Goal: Task Accomplishment & Management: Use online tool/utility

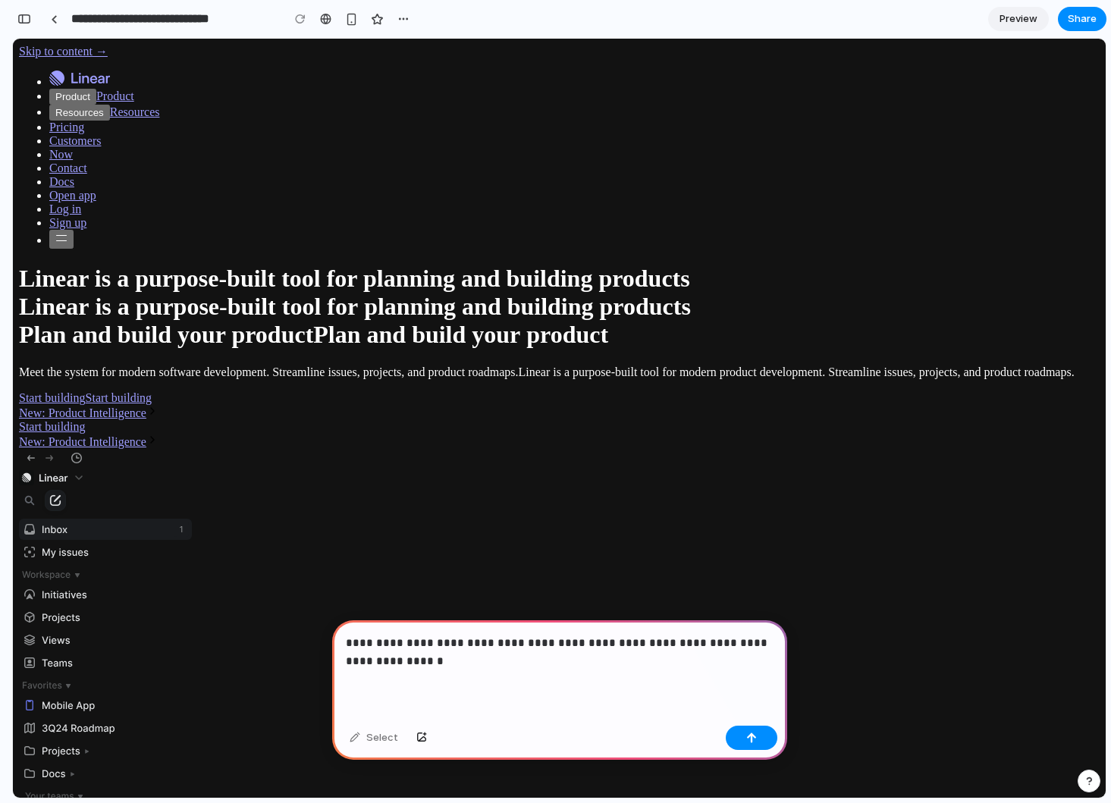
click at [696, 648] on p "**********" at bounding box center [560, 652] width 428 height 36
click at [438, 661] on p "**********" at bounding box center [560, 652] width 428 height 36
click at [585, 660] on p "**********" at bounding box center [560, 652] width 428 height 36
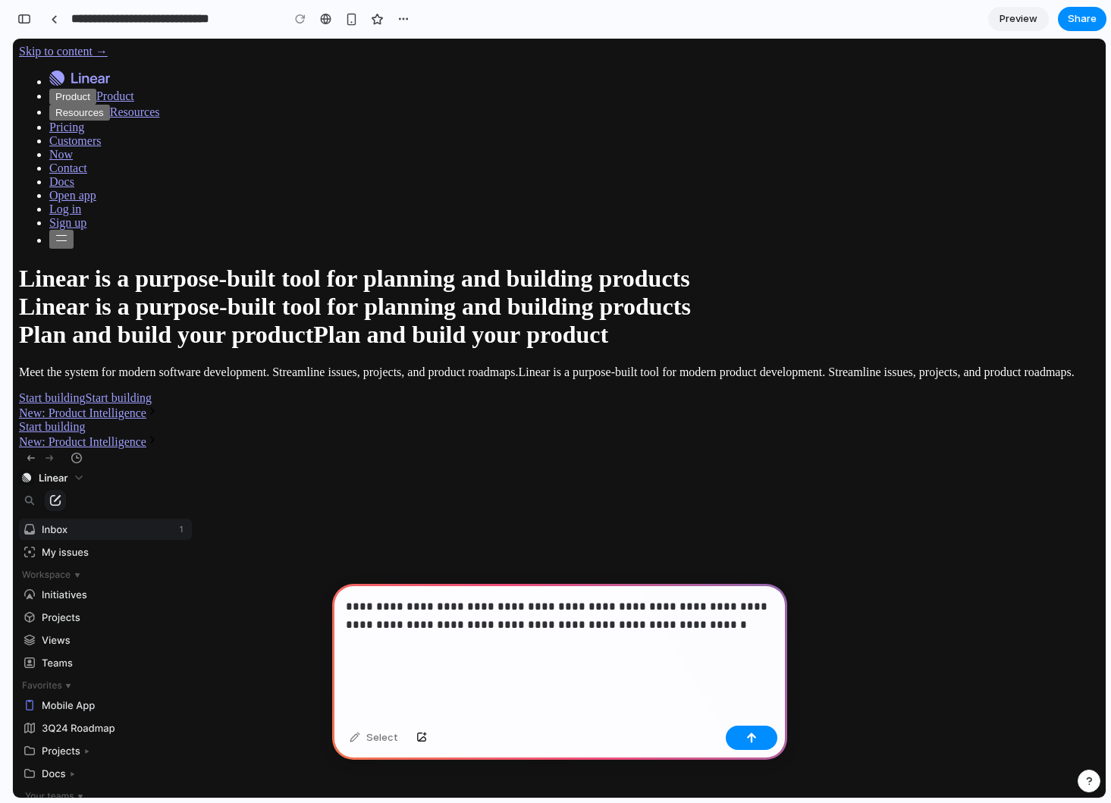
click at [573, 626] on p "**********" at bounding box center [560, 634] width 428 height 73
click at [544, 626] on p "**********" at bounding box center [560, 634] width 428 height 73
click at [566, 626] on p "**********" at bounding box center [560, 634] width 428 height 73
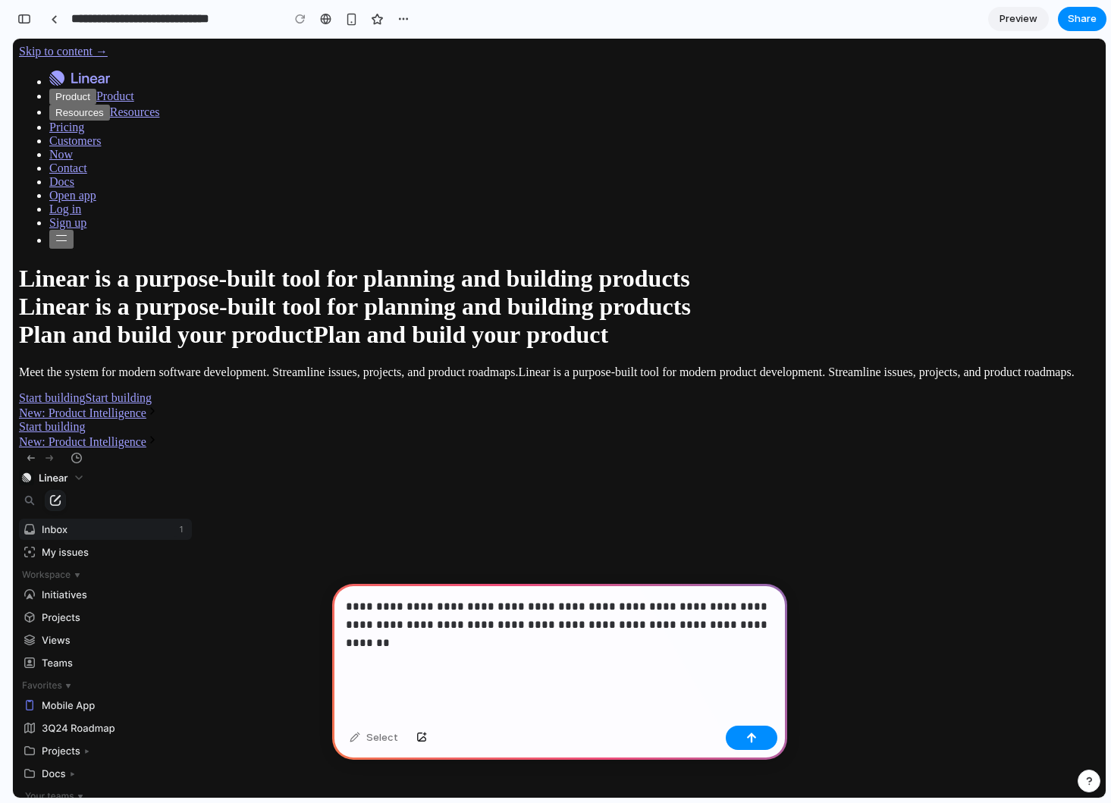
click at [623, 627] on p "**********" at bounding box center [560, 634] width 428 height 73
click at [444, 610] on p "**********" at bounding box center [560, 634] width 428 height 73
click at [564, 673] on div "**********" at bounding box center [559, 652] width 455 height 136
drag, startPoint x: 547, startPoint y: 645, endPoint x: 294, endPoint y: 596, distance: 257.3
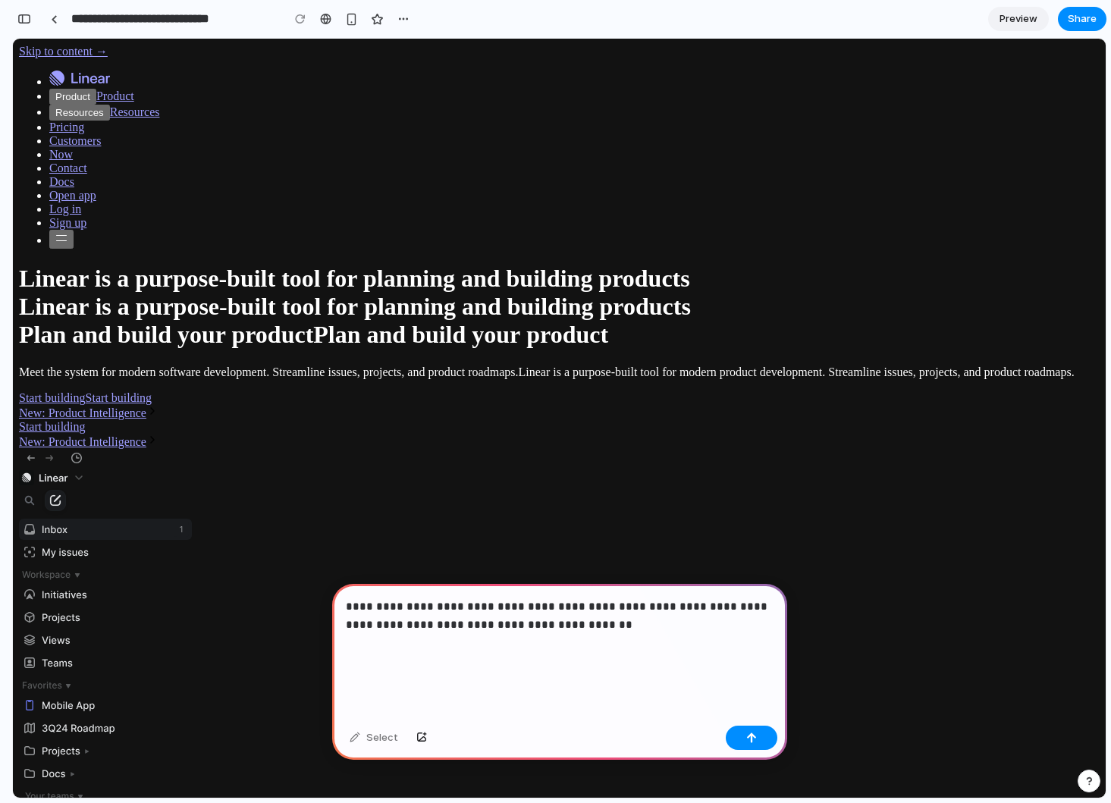
click at [369, 607] on p "**********" at bounding box center [560, 634] width 428 height 73
click at [513, 606] on p "**********" at bounding box center [560, 634] width 428 height 73
drag, startPoint x: 607, startPoint y: 626, endPoint x: 566, endPoint y: 626, distance: 40.2
click at [566, 626] on p "**********" at bounding box center [560, 634] width 428 height 73
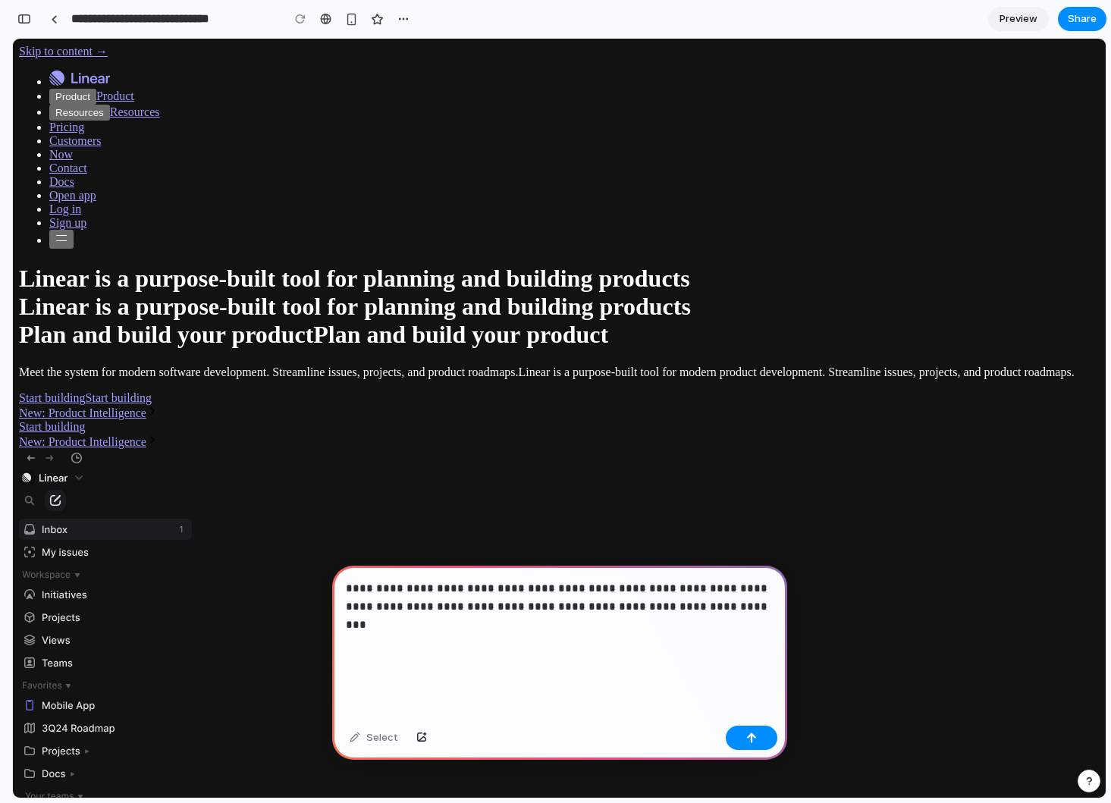
click at [528, 610] on p "**********" at bounding box center [560, 624] width 428 height 91
drag, startPoint x: 347, startPoint y: 621, endPoint x: 388, endPoint y: 621, distance: 41.7
click at [388, 621] on p "**********" at bounding box center [560, 624] width 428 height 91
click at [481, 627] on p "**********" at bounding box center [560, 624] width 428 height 91
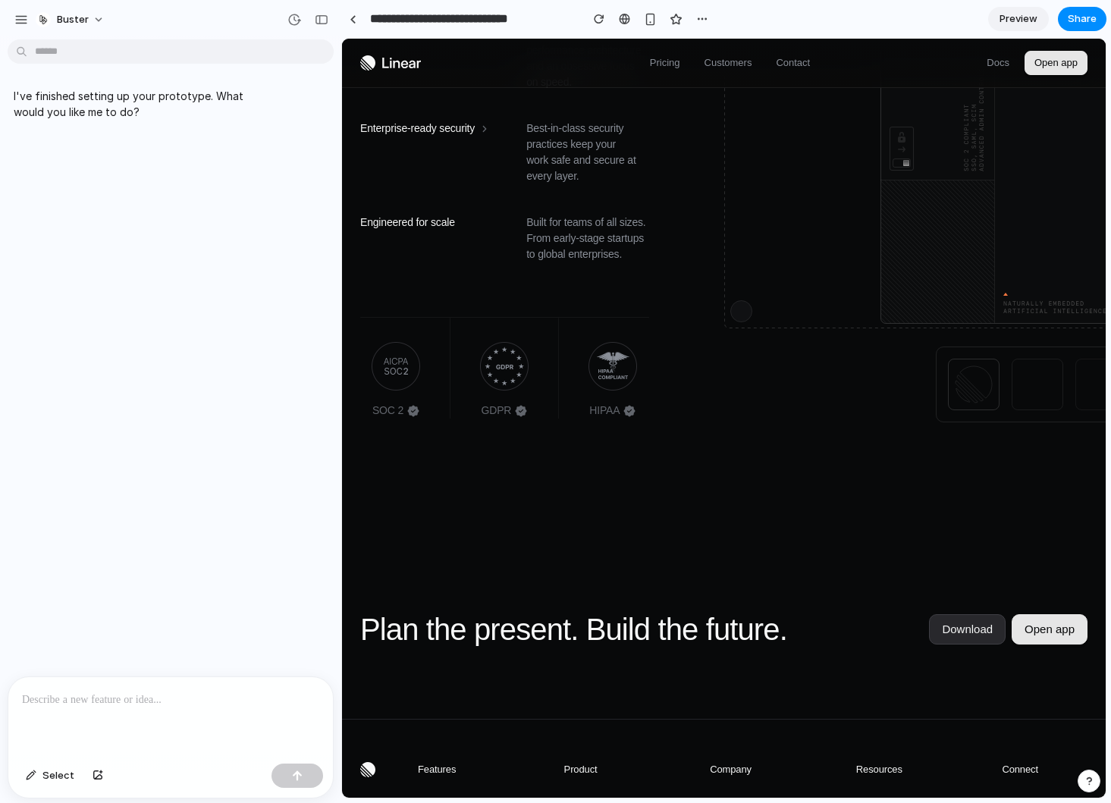
scroll to position [8365, 0]
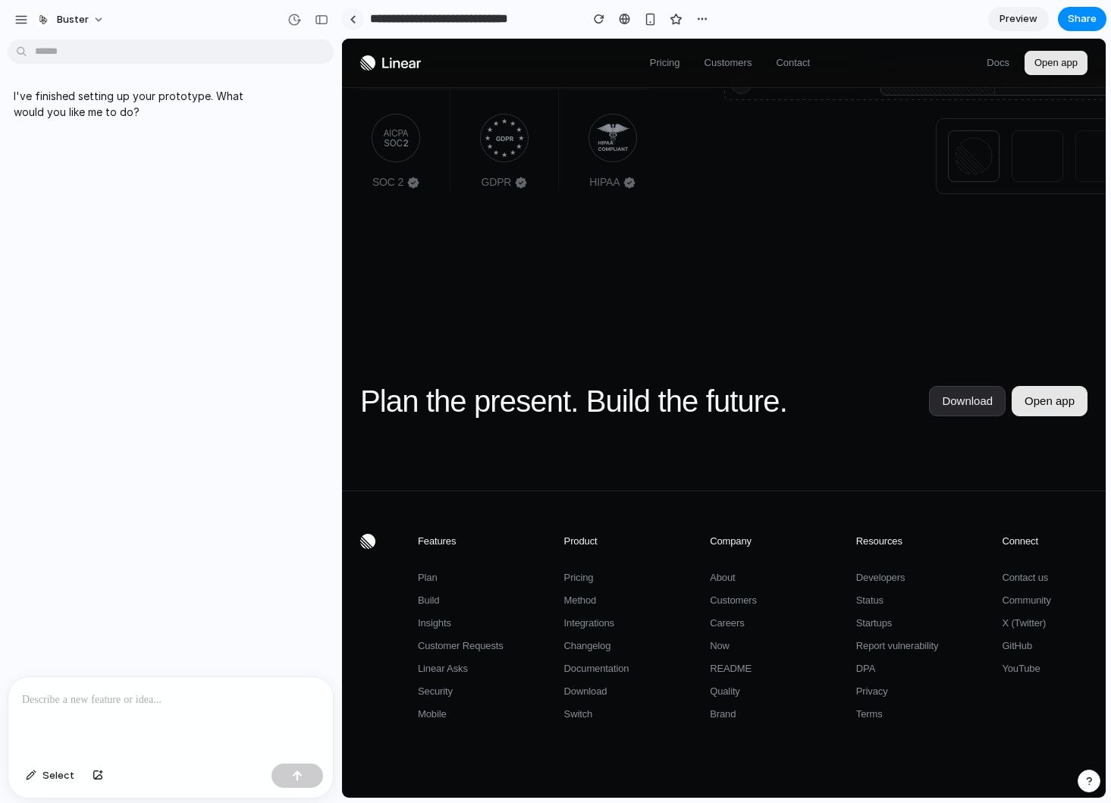
click at [353, 26] on link at bounding box center [352, 19] width 23 height 23
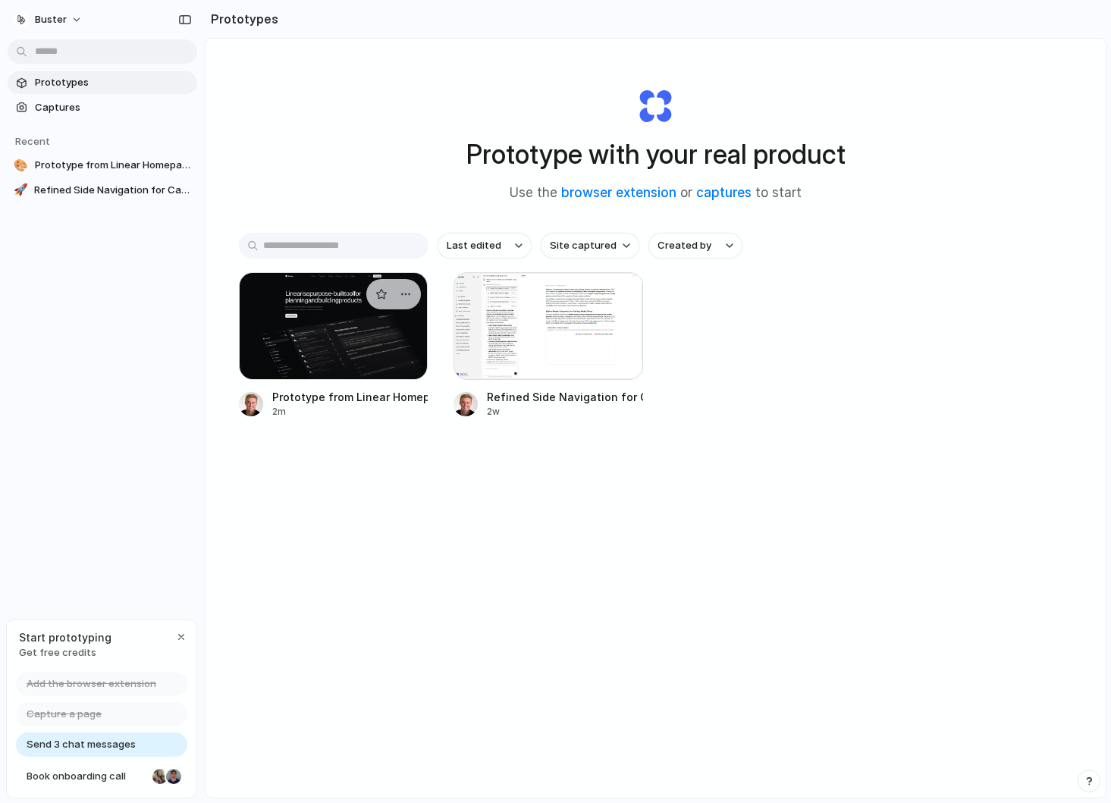
click at [384, 375] on div at bounding box center [334, 326] width 190 height 108
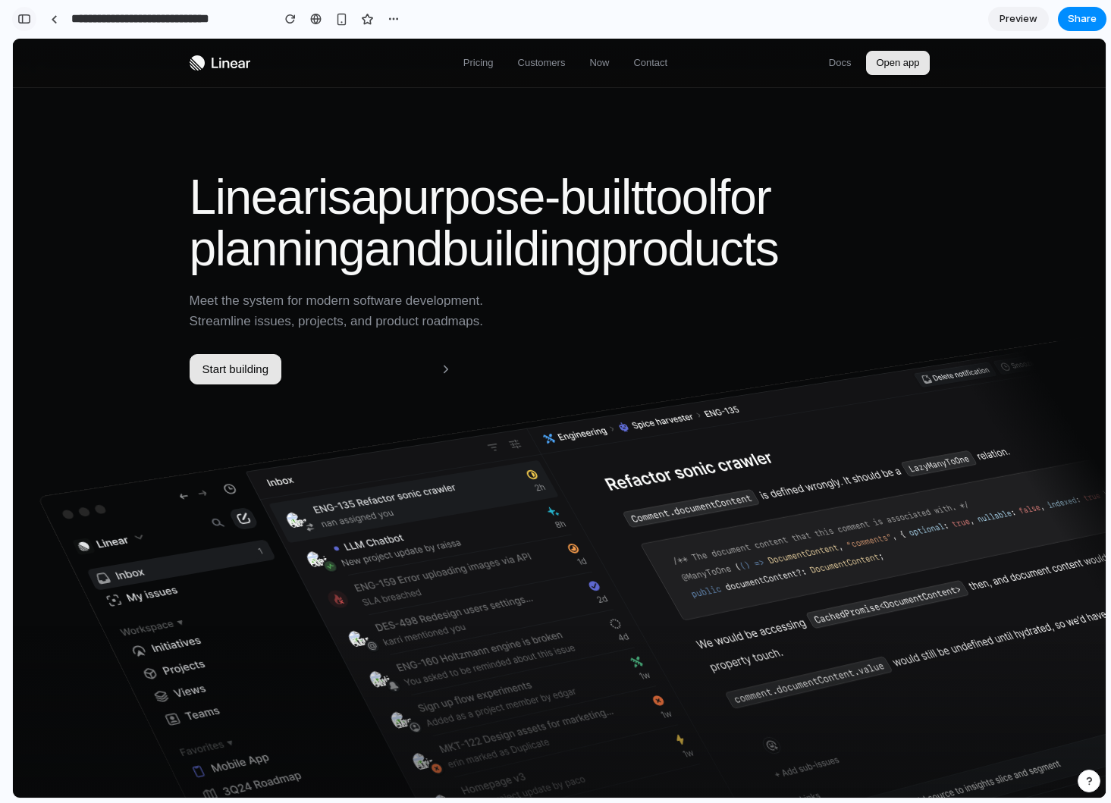
click at [29, 18] on div "button" at bounding box center [24, 19] width 14 height 11
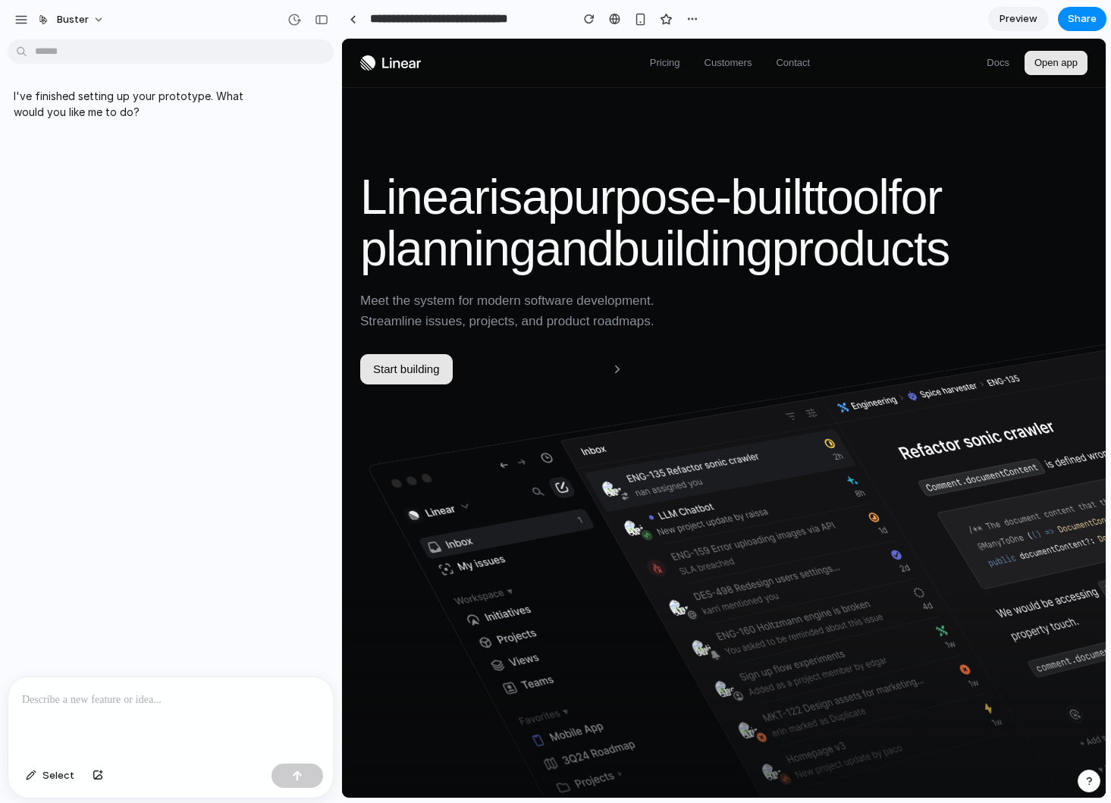
click at [180, 714] on div at bounding box center [170, 717] width 325 height 80
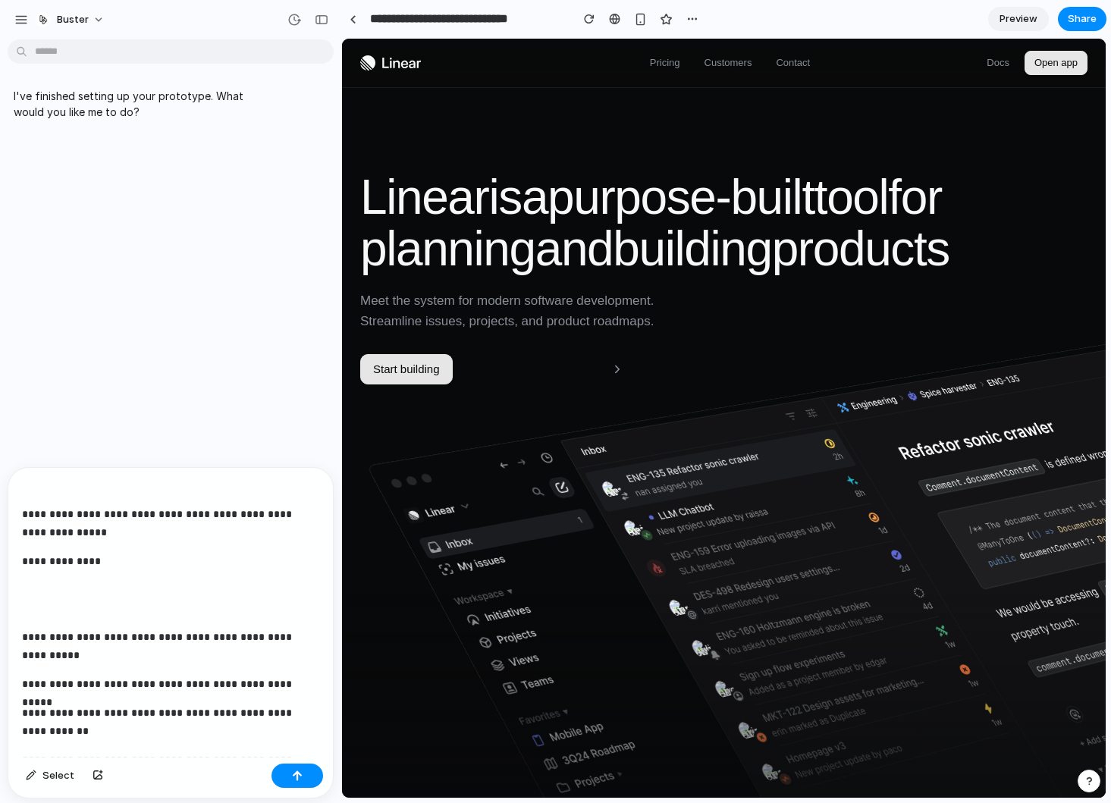
scroll to position [9412, 0]
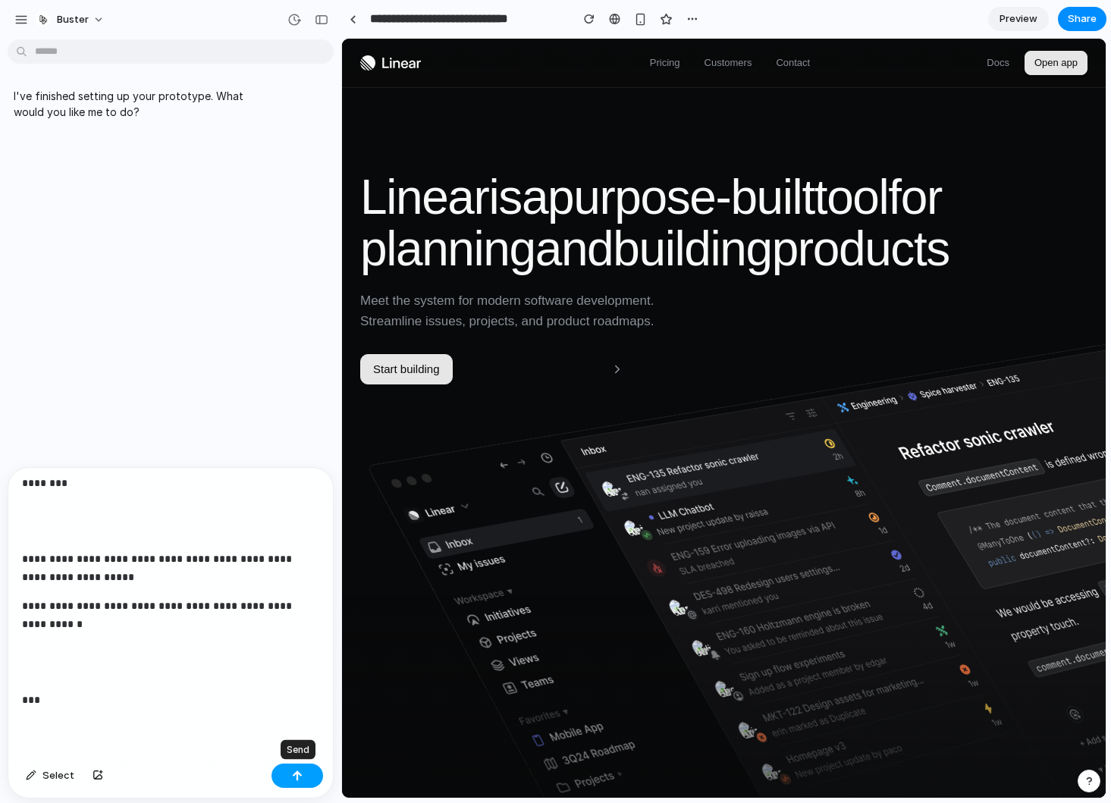
click at [298, 770] on div "button" at bounding box center [297, 775] width 11 height 11
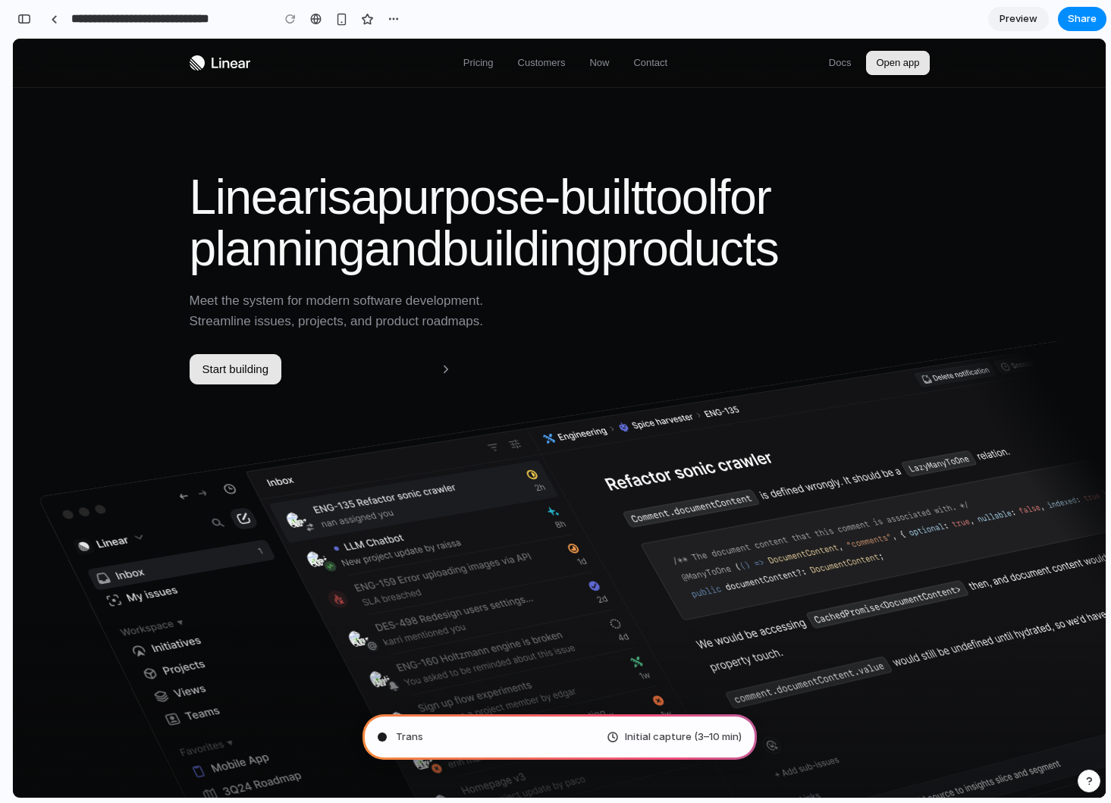
scroll to position [8926, 0]
type input "**********"
click at [28, 20] on div "button" at bounding box center [24, 19] width 14 height 11
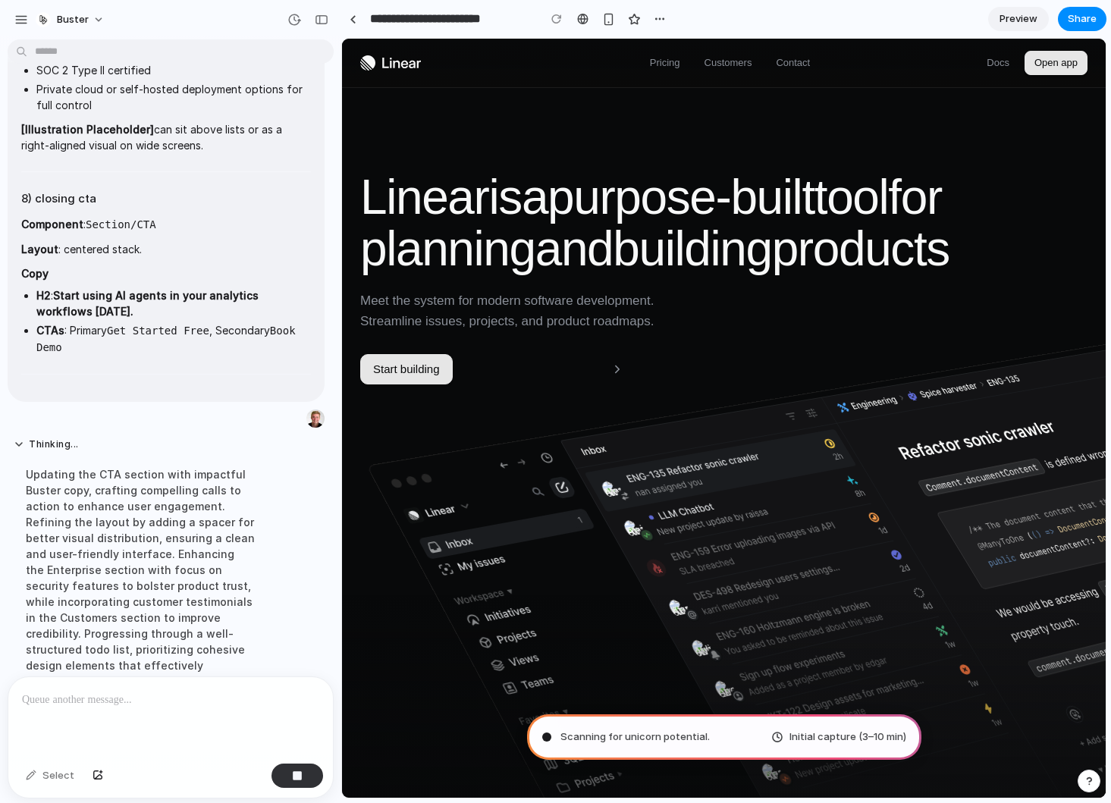
scroll to position [4778, 0]
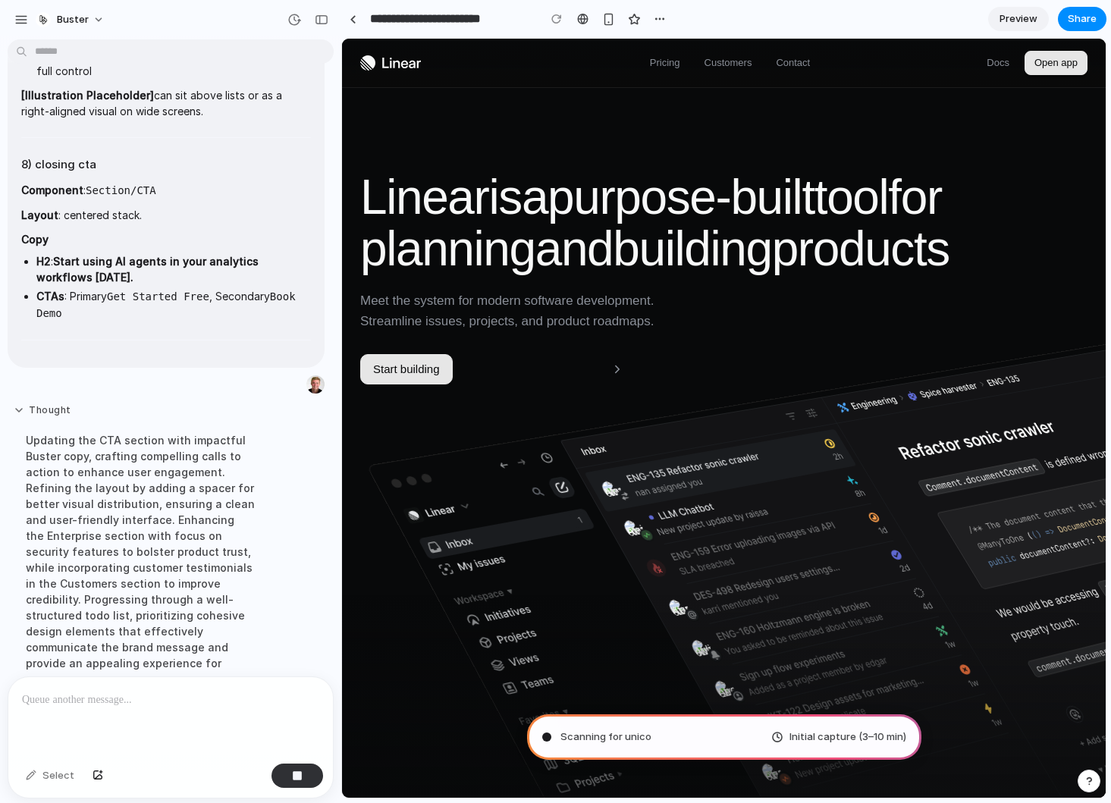
click at [24, 404] on button "Thought" at bounding box center [140, 410] width 253 height 13
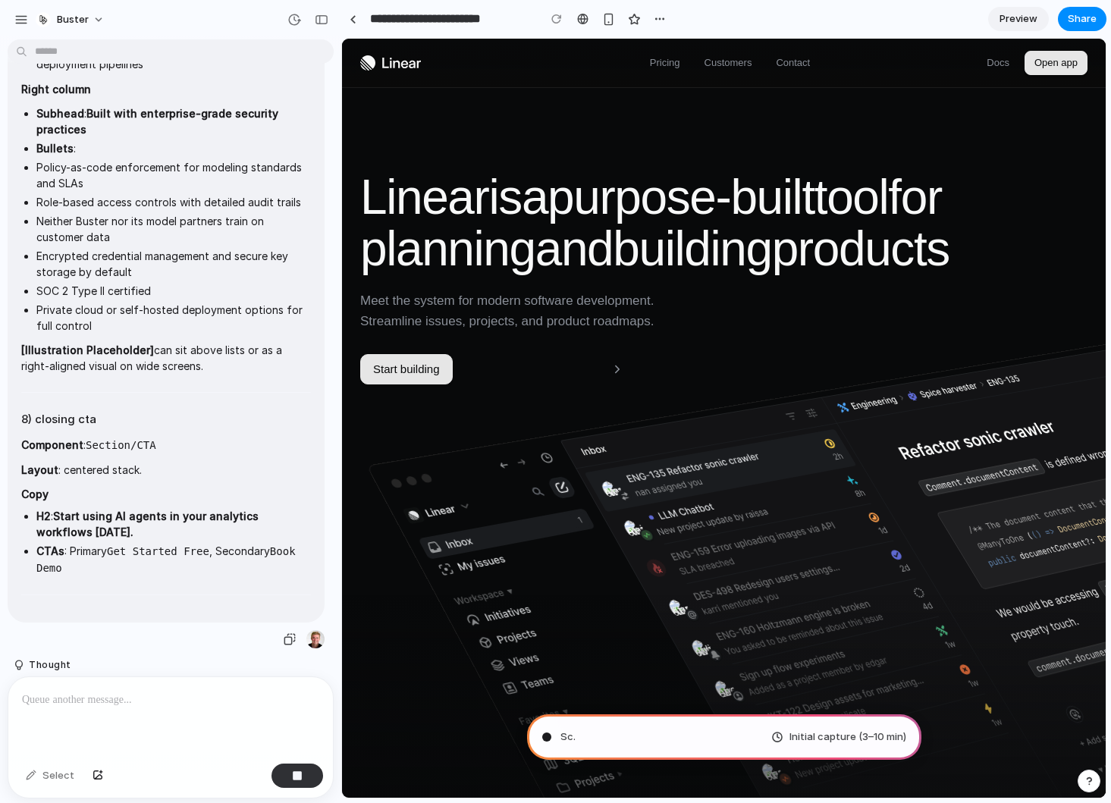
scroll to position [4515, 0]
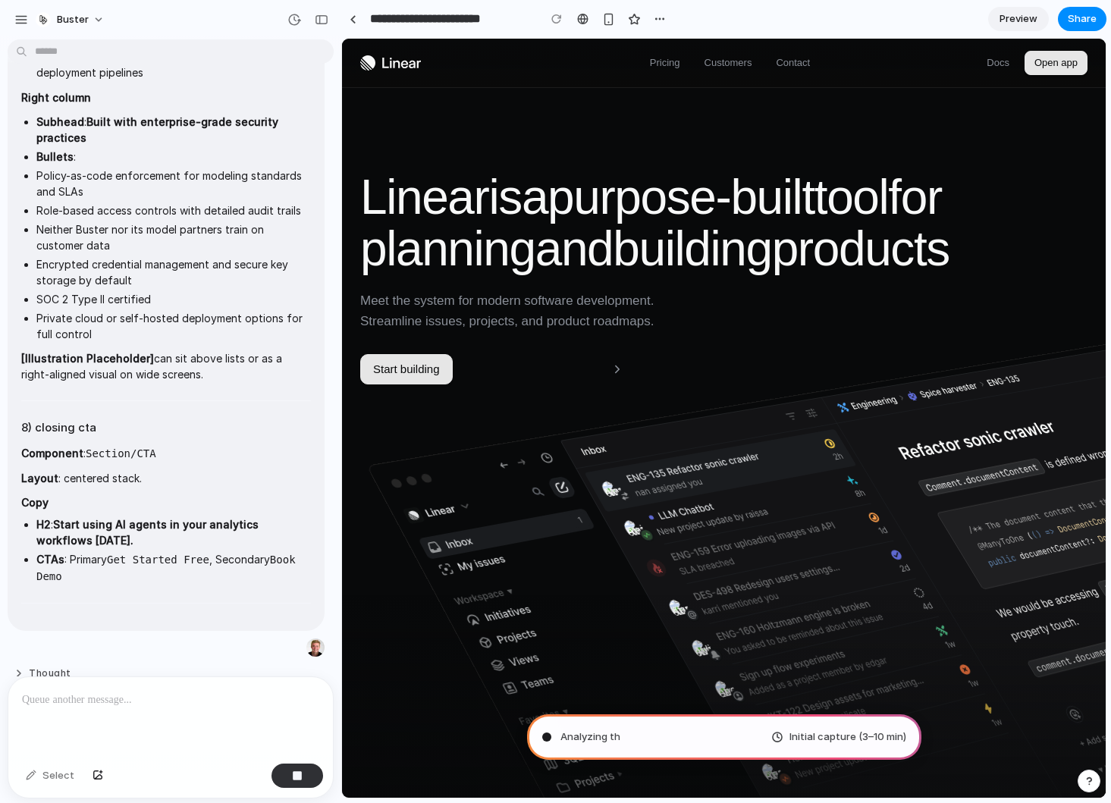
click at [55, 667] on button "Thought" at bounding box center [140, 673] width 253 height 13
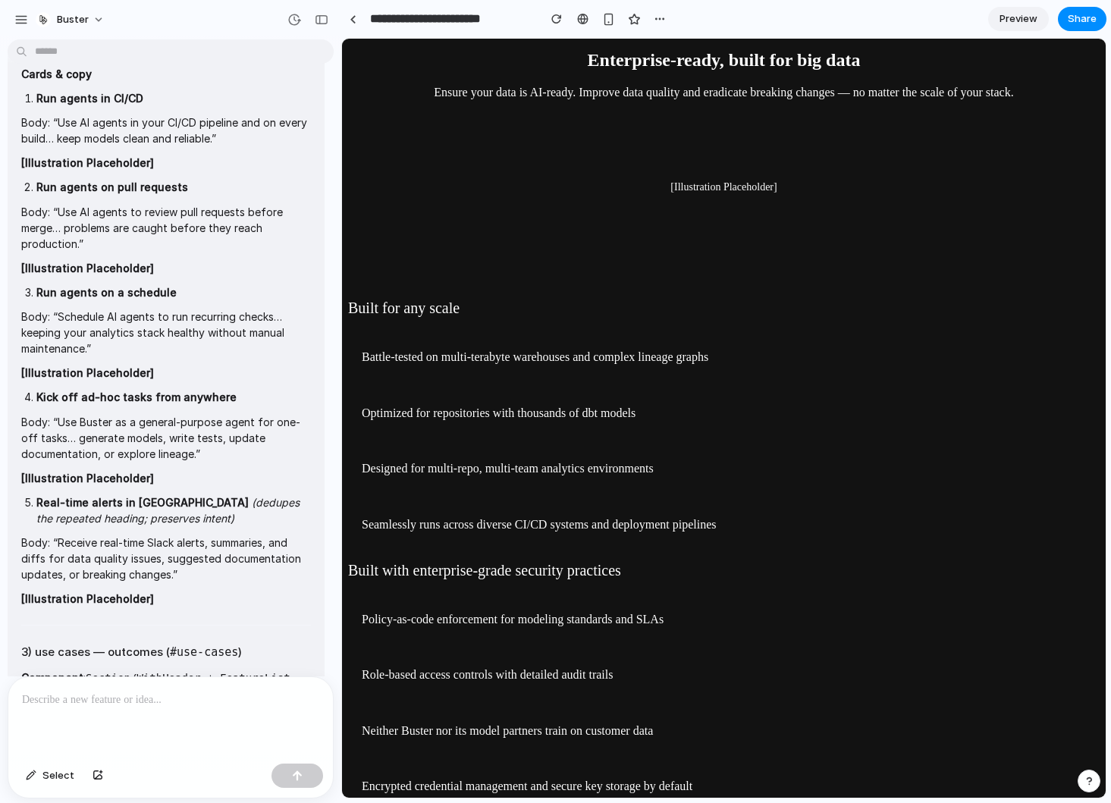
scroll to position [1053, 0]
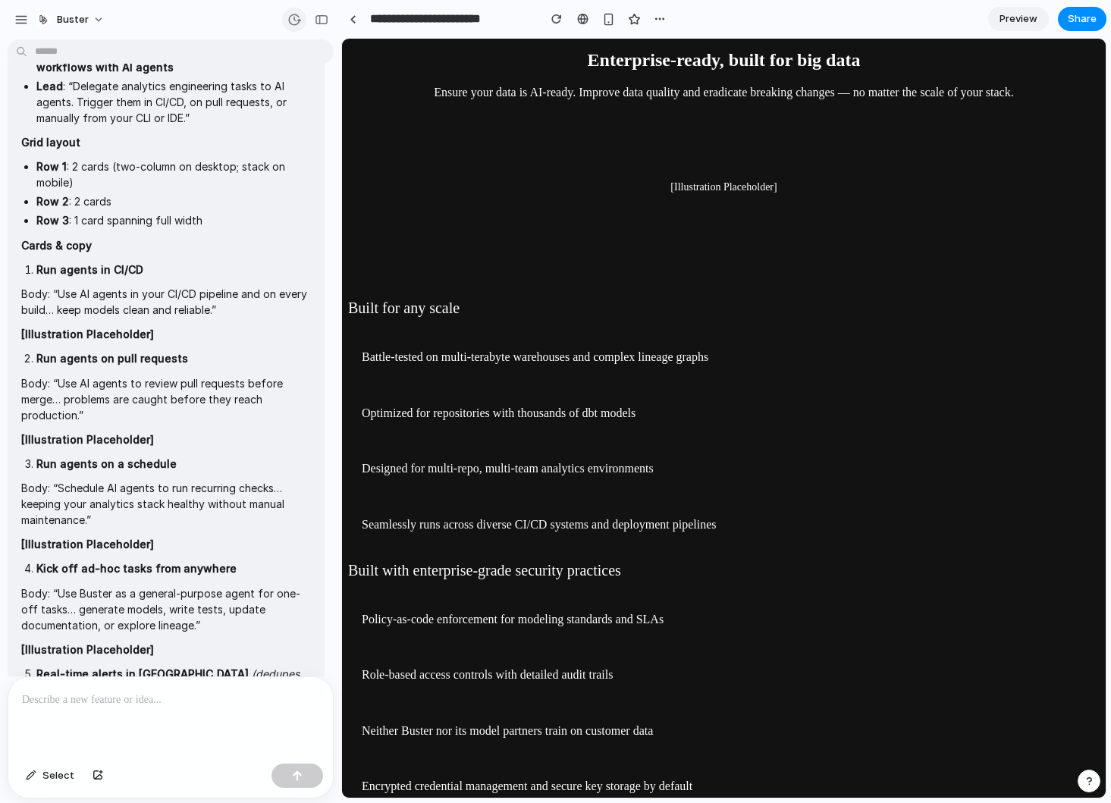
click at [301, 26] on button "button" at bounding box center [294, 20] width 24 height 24
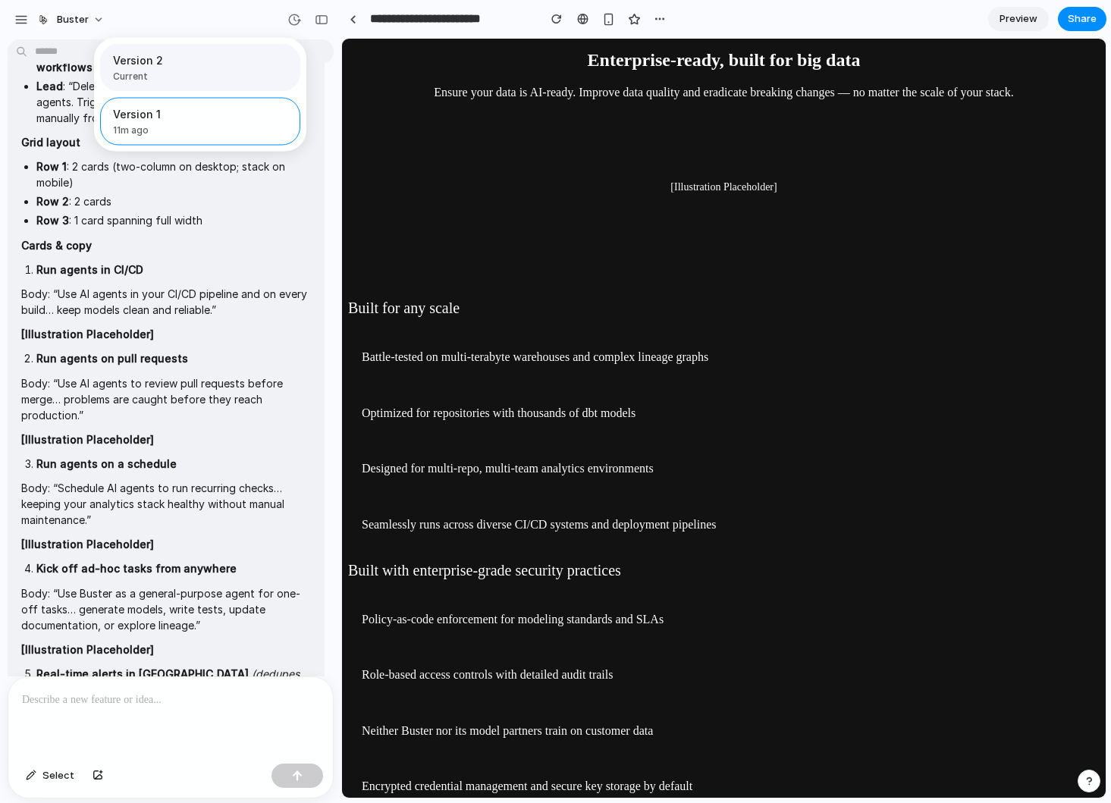
click at [221, 65] on span "Version 2" at bounding box center [195, 60] width 165 height 16
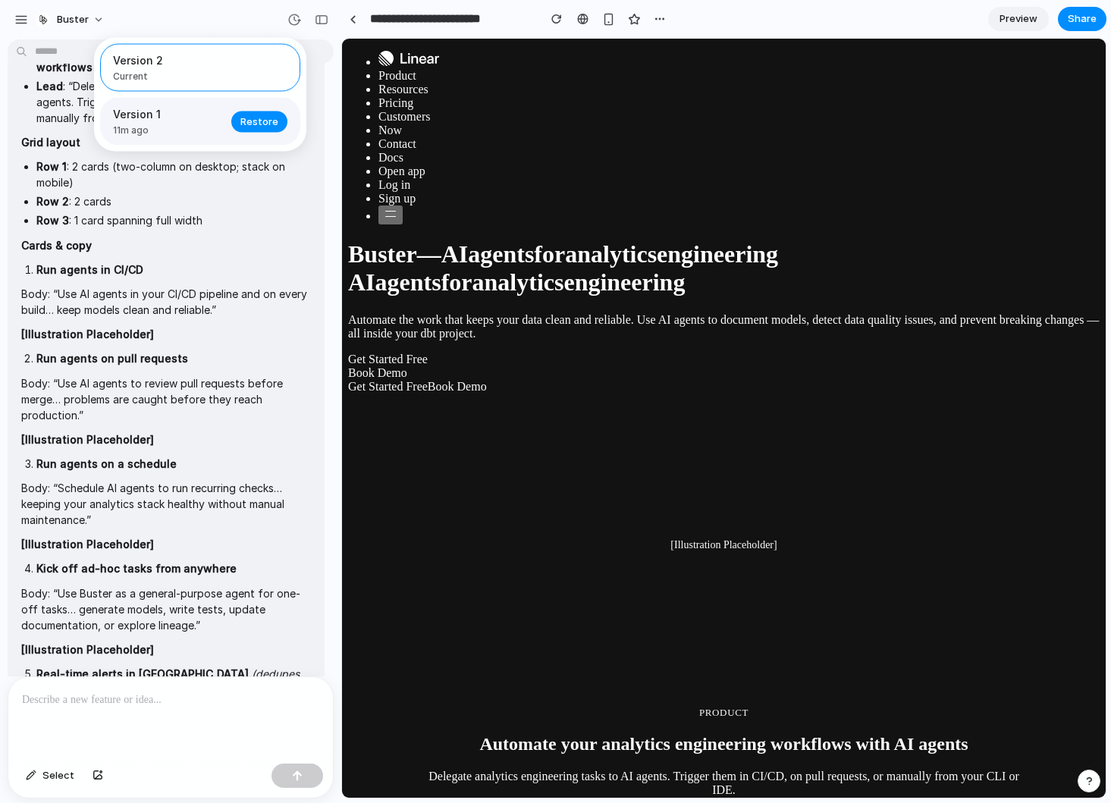
click at [207, 113] on span "Version 1" at bounding box center [167, 114] width 109 height 16
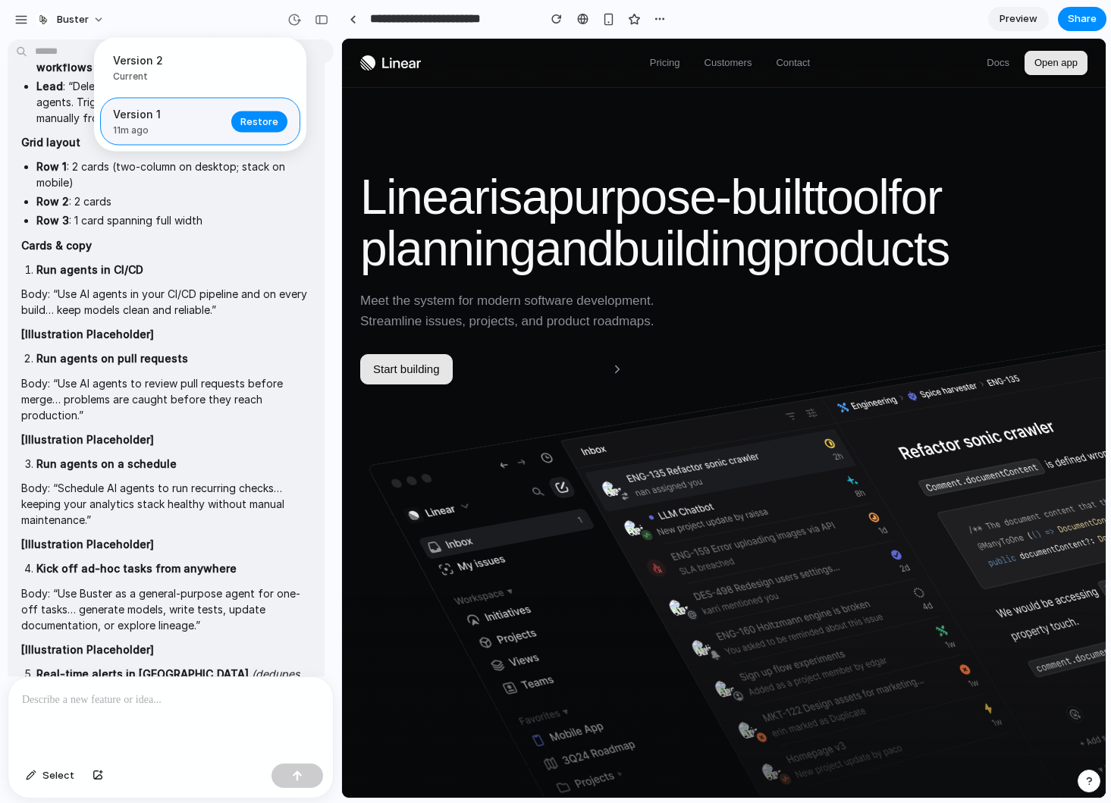
scroll to position [0, 0]
click at [648, 347] on div "Version 2 Current Version 1 11m ago Restore" at bounding box center [555, 401] width 1111 height 803
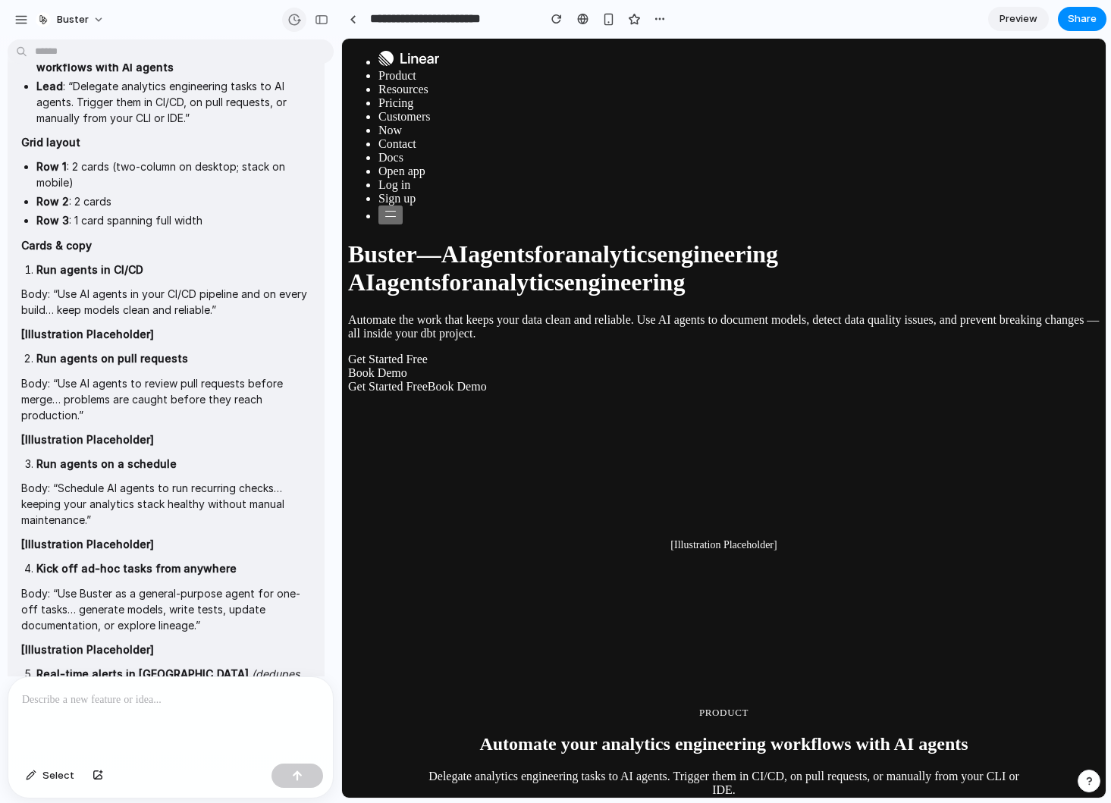
click at [289, 30] on button "button" at bounding box center [294, 20] width 24 height 24
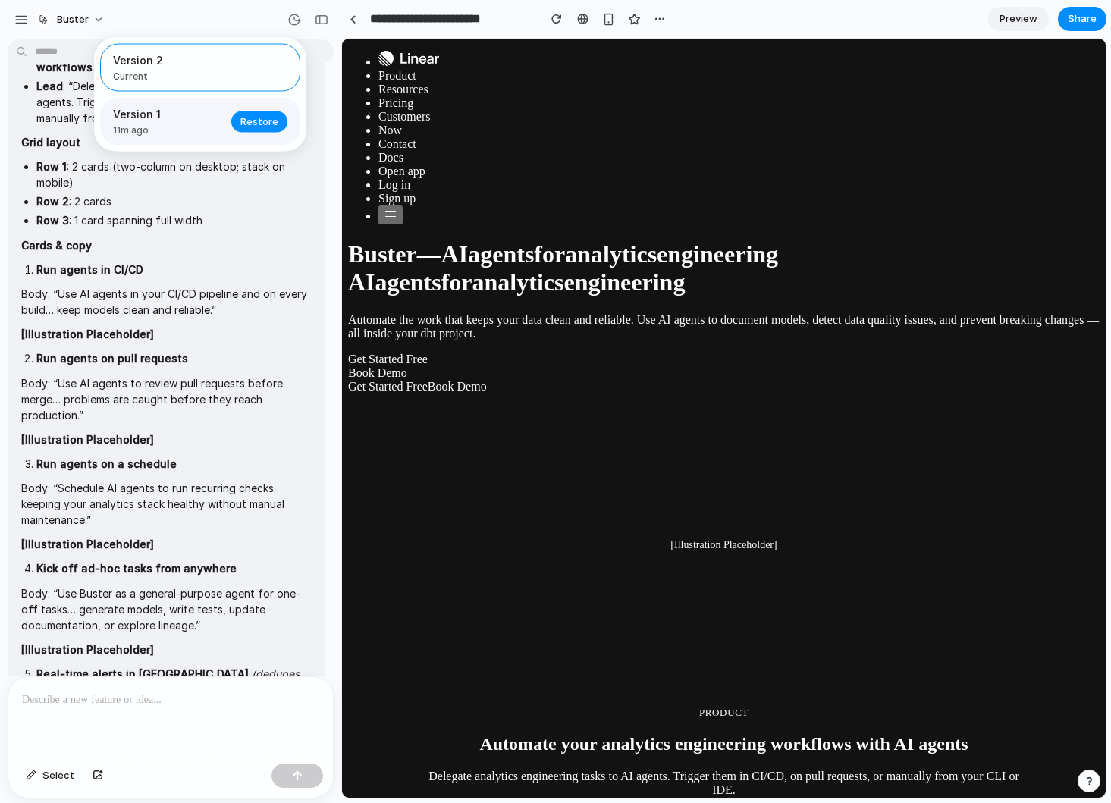
click at [224, 104] on div "Version 1 11m ago Restore" at bounding box center [200, 122] width 200 height 48
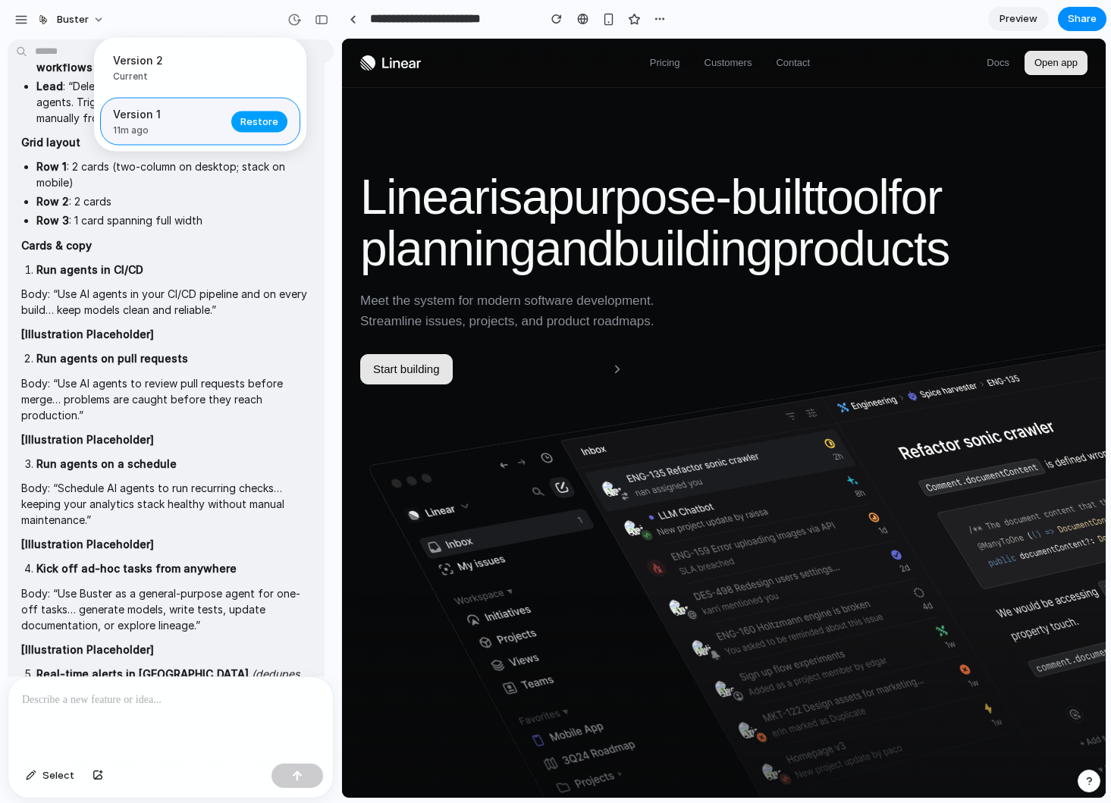
click at [277, 132] on button "Restore" at bounding box center [259, 121] width 56 height 21
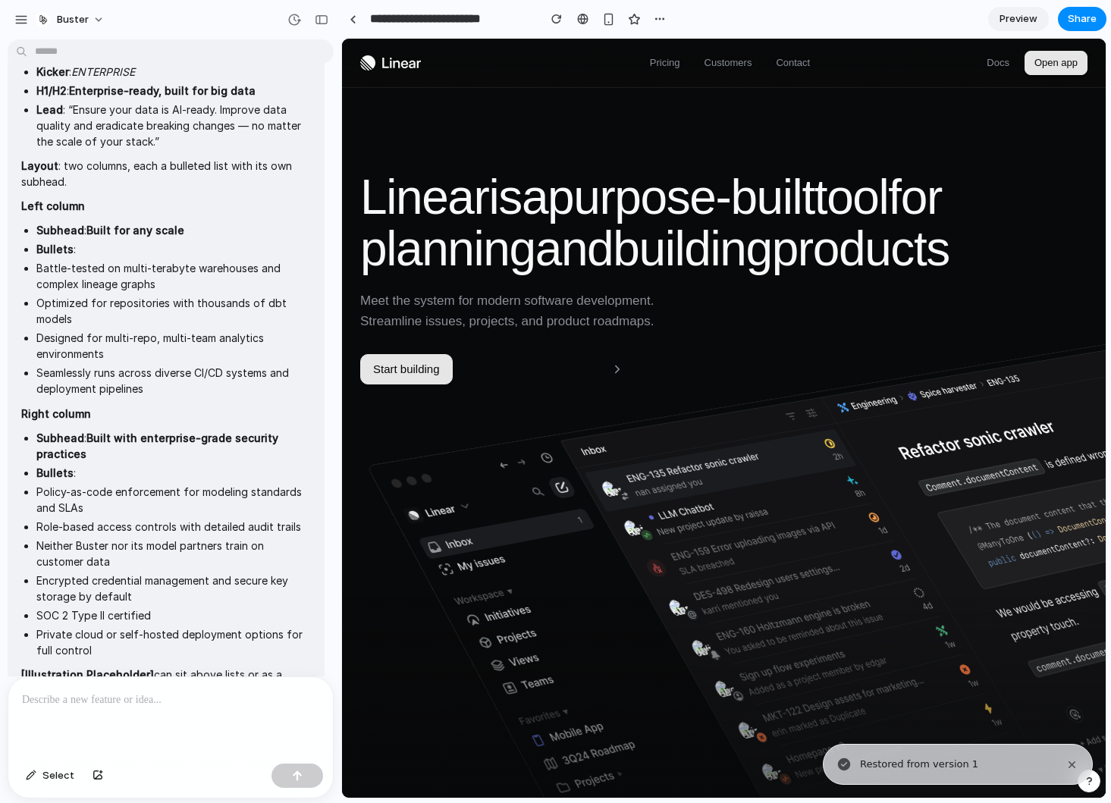
scroll to position [4937, 0]
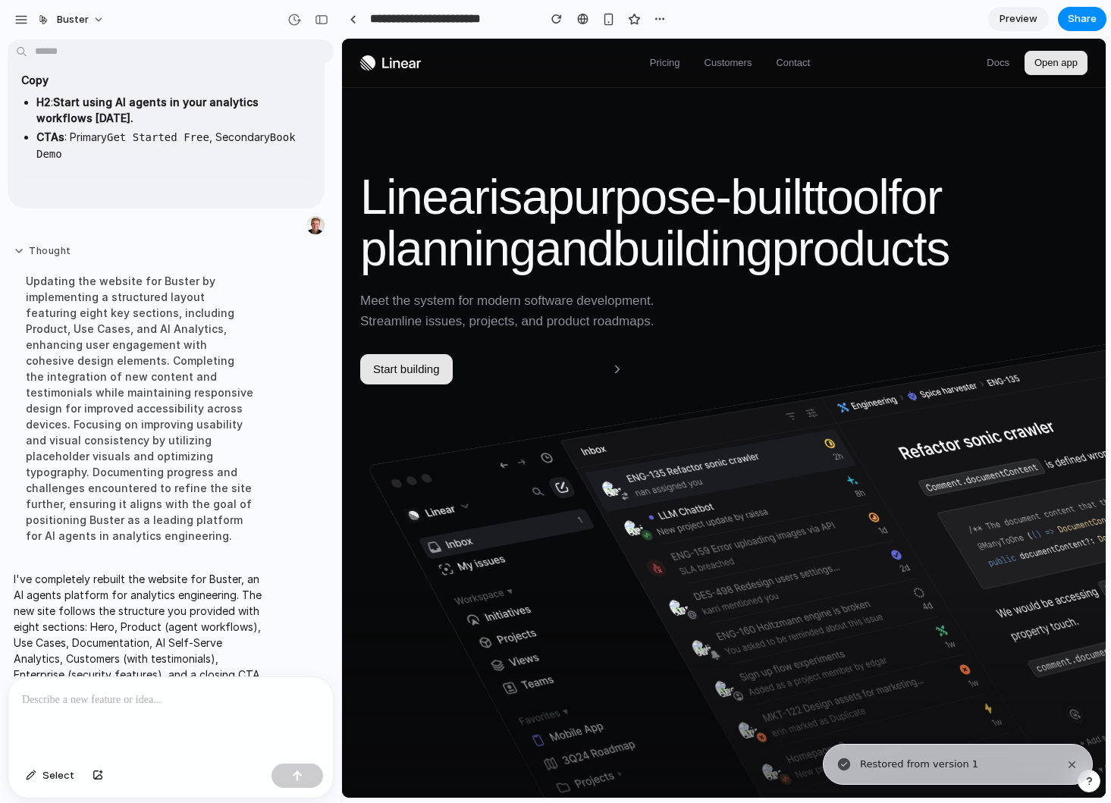
click at [45, 245] on button "Thought" at bounding box center [140, 251] width 253 height 13
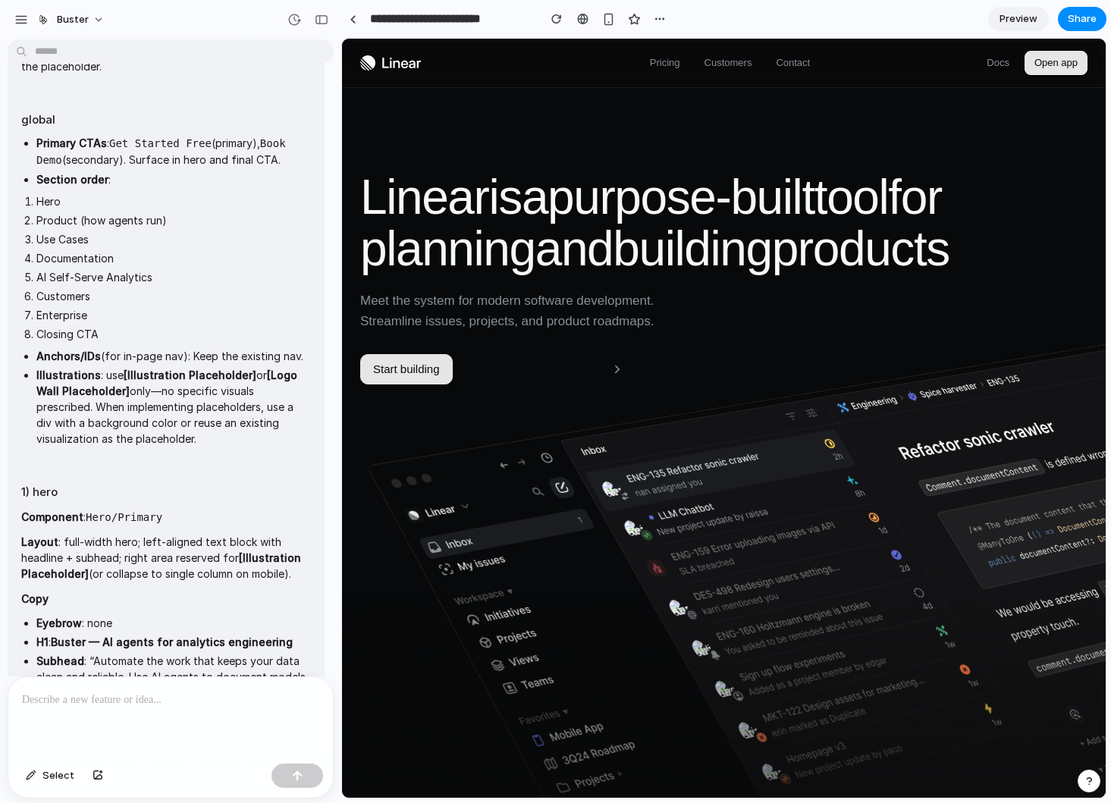
scroll to position [0, 0]
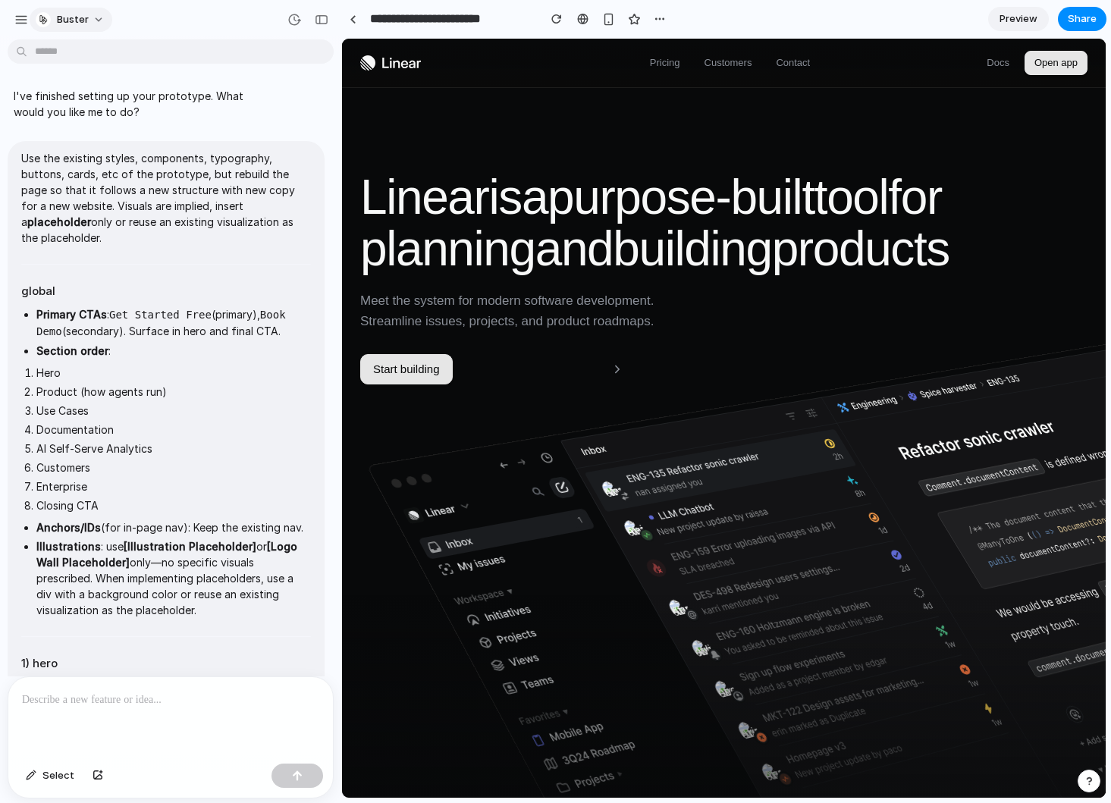
click at [97, 11] on button "Buster" at bounding box center [71, 20] width 83 height 24
click at [660, 17] on div "Settings Invite members Change theme Sign out" at bounding box center [555, 401] width 1111 height 803
click at [660, 16] on div "button" at bounding box center [660, 19] width 12 height 12
click at [673, 52] on div "Duplicate" at bounding box center [690, 52] width 64 height 15
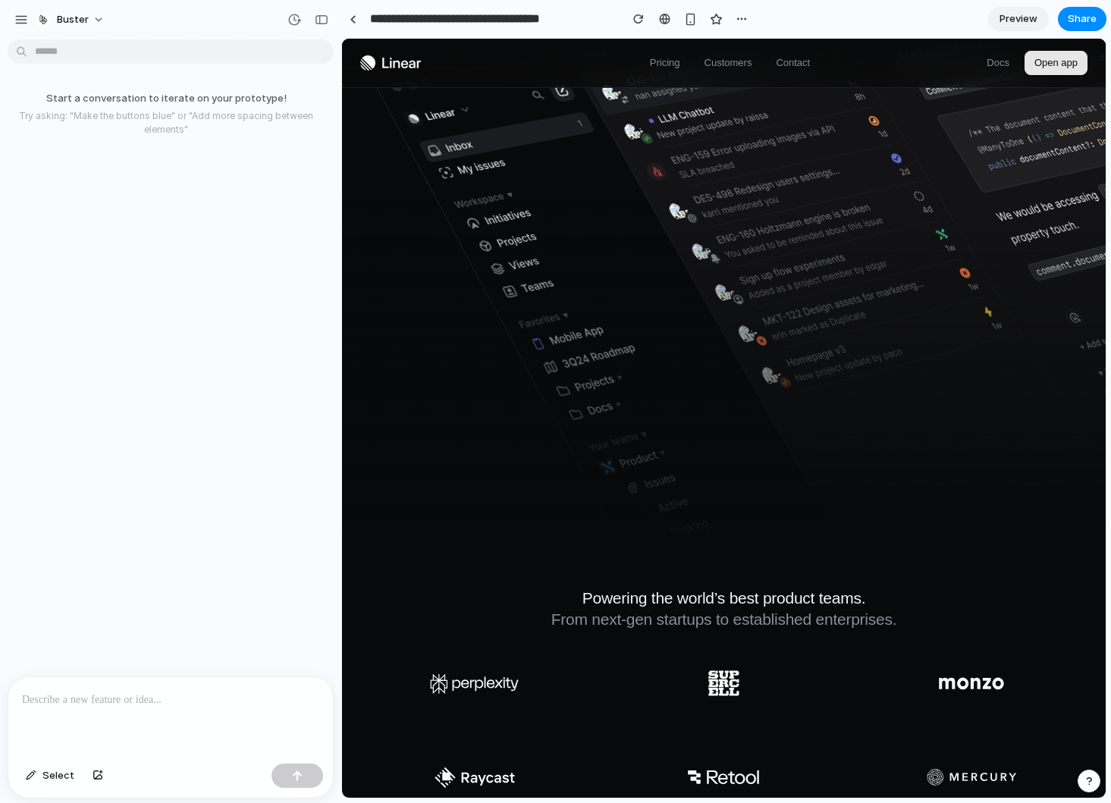
scroll to position [1229, 0]
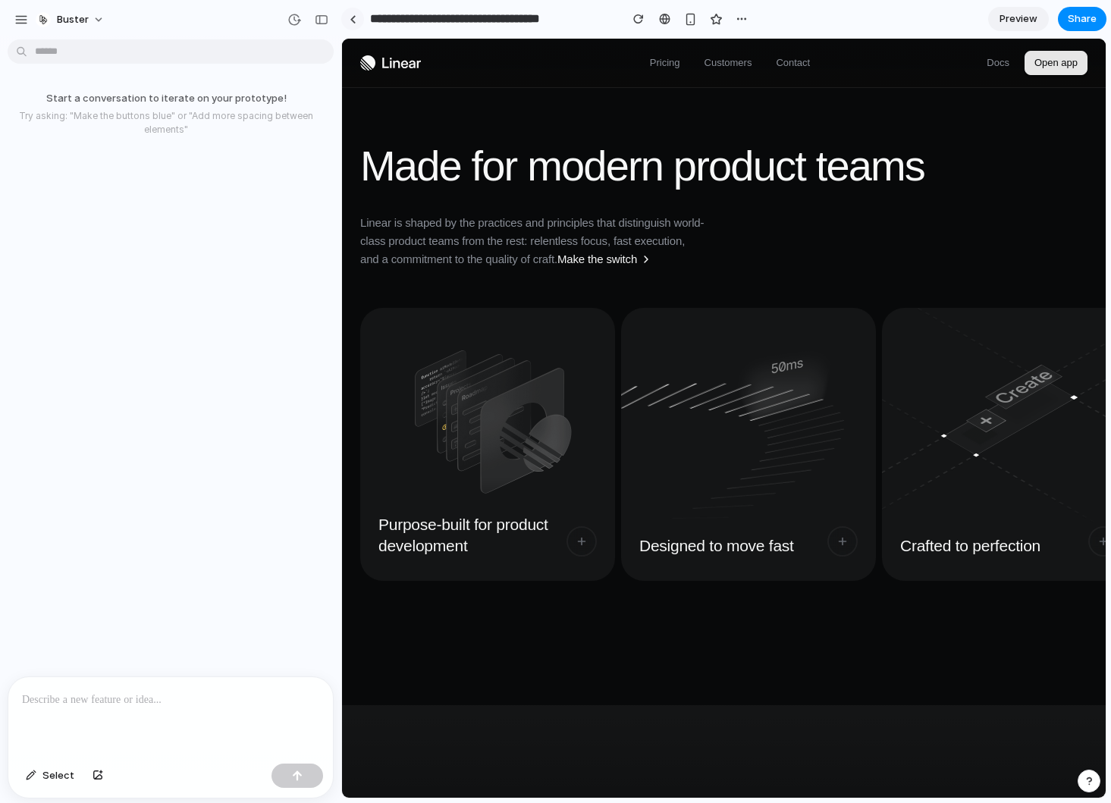
click at [351, 17] on div at bounding box center [353, 19] width 7 height 8
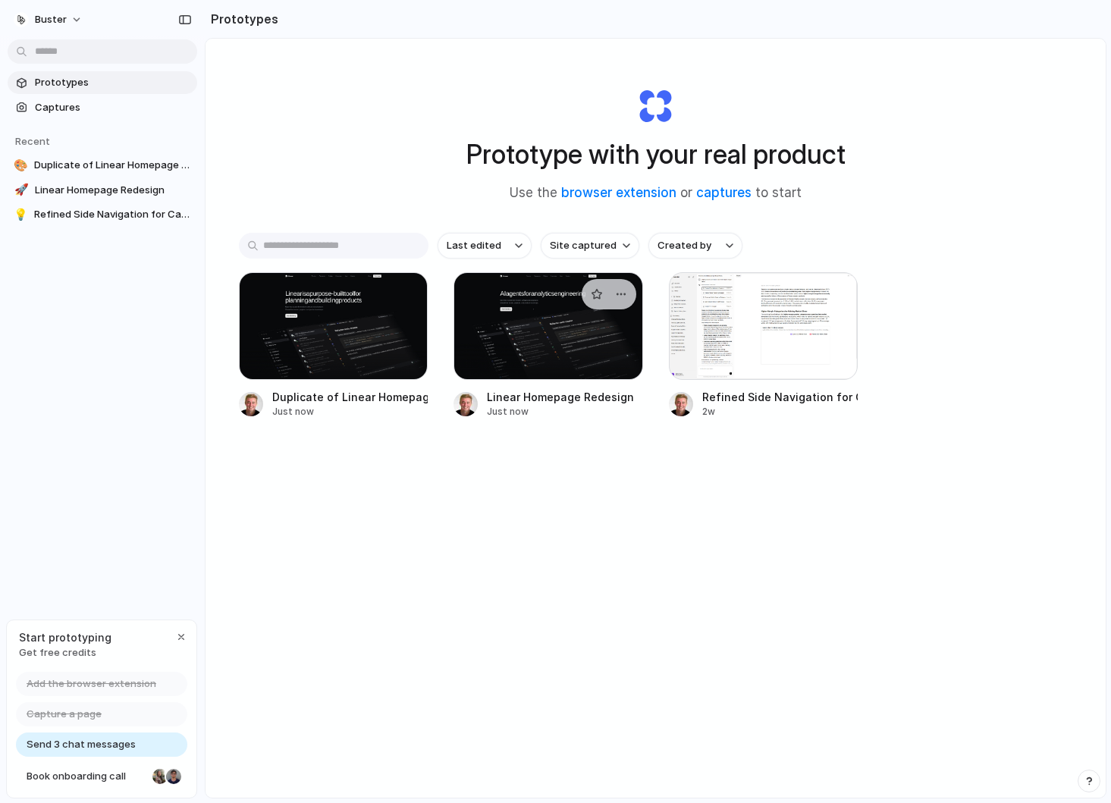
click at [544, 344] on div at bounding box center [548, 326] width 190 height 108
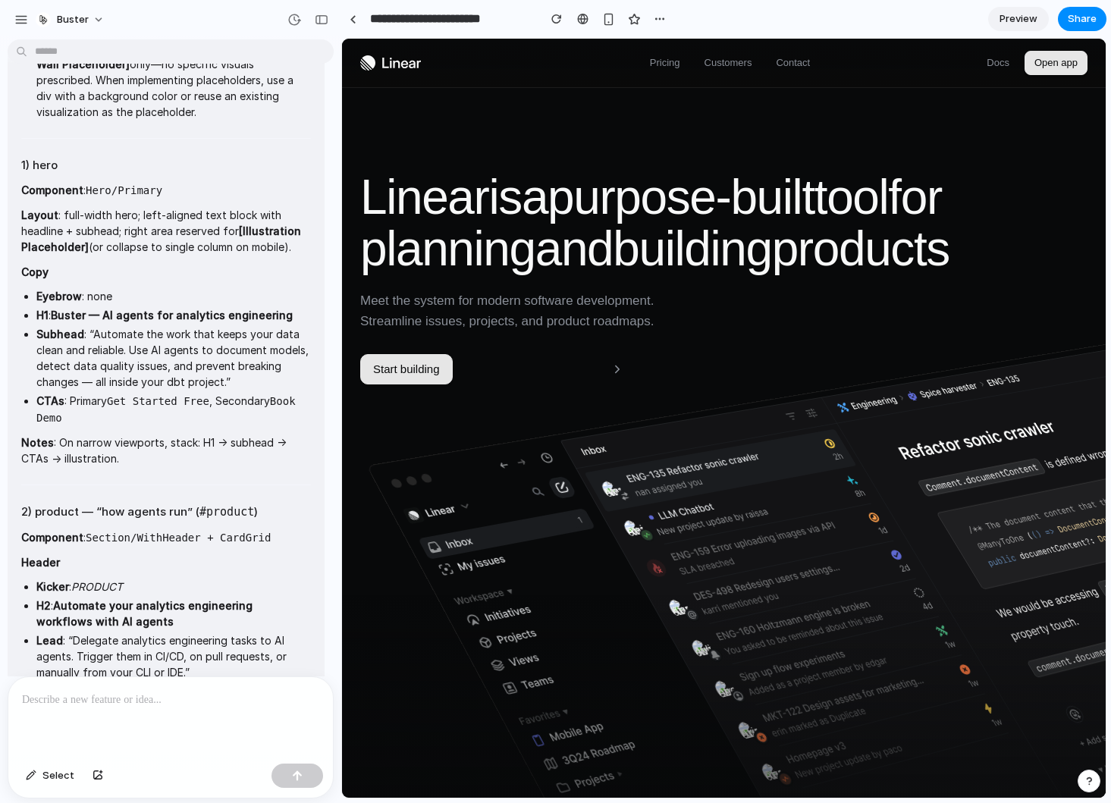
scroll to position [431, 0]
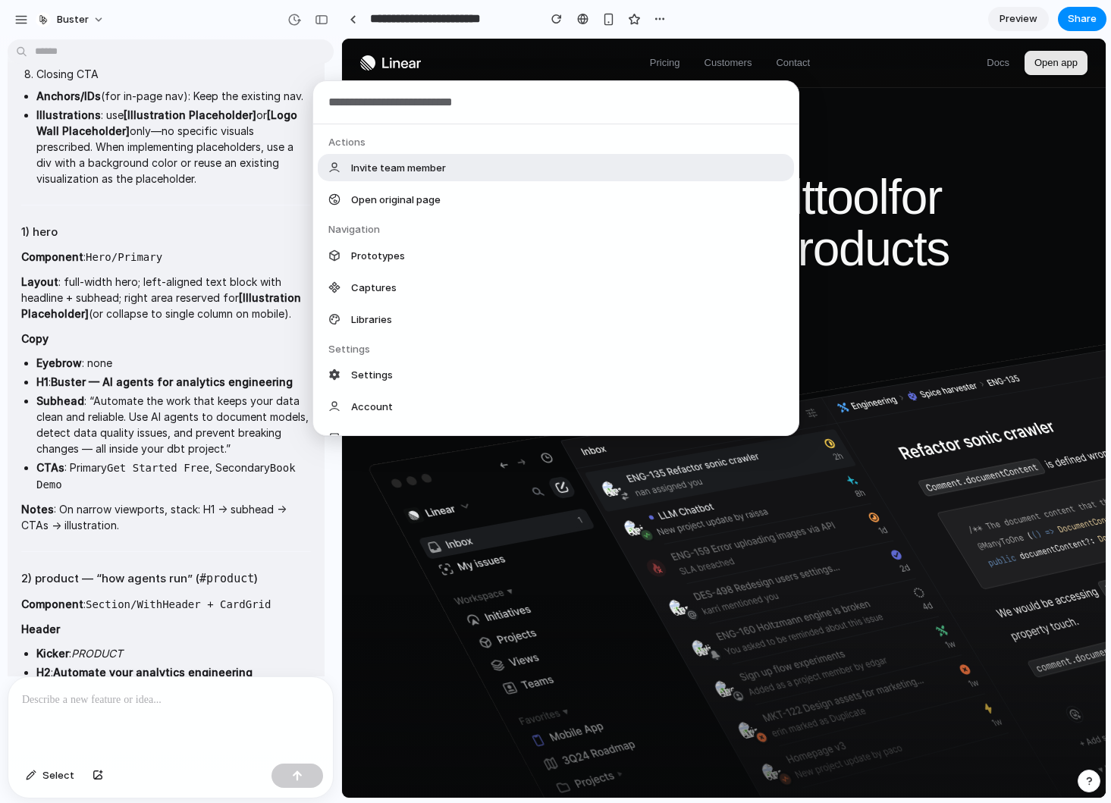
click at [53, 48] on body "Buster I've finished setting up your prototype. What would you like me to do? U…" at bounding box center [555, 401] width 1111 height 803
click at [53, 47] on div "Actions Invite team member Open original page Navigation Prototypes Captures Li…" at bounding box center [555, 401] width 1111 height 803
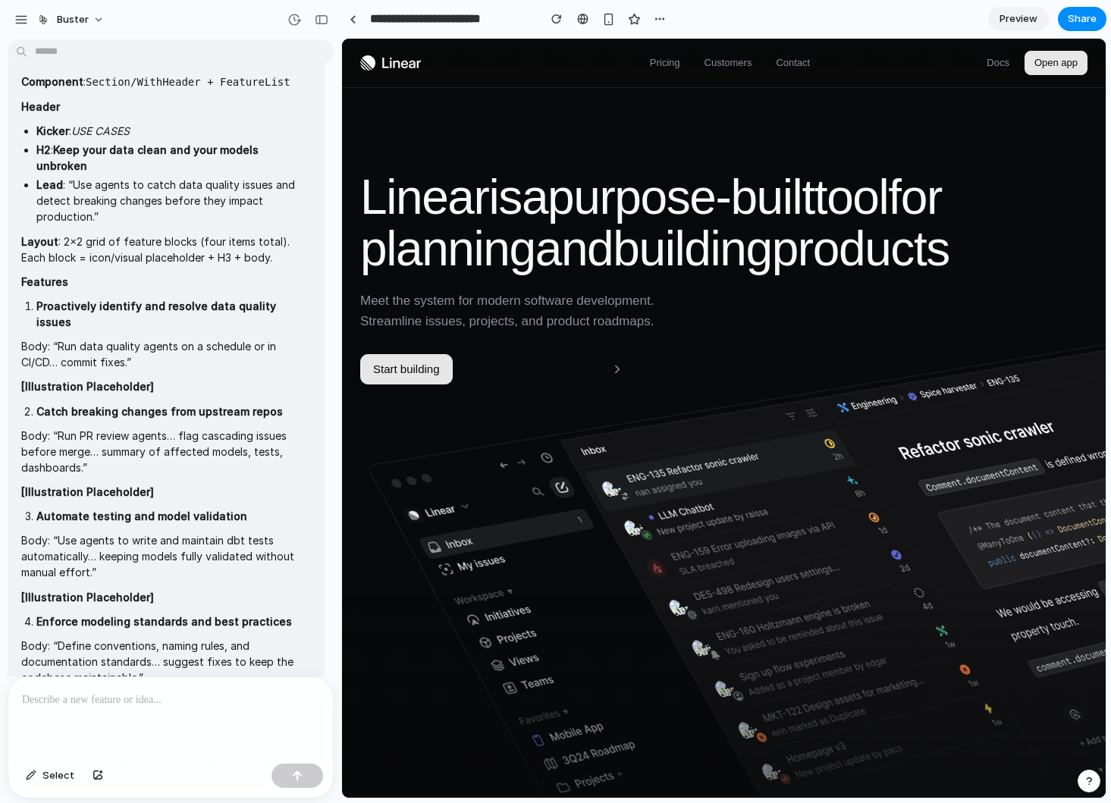
scroll to position [1234, 0]
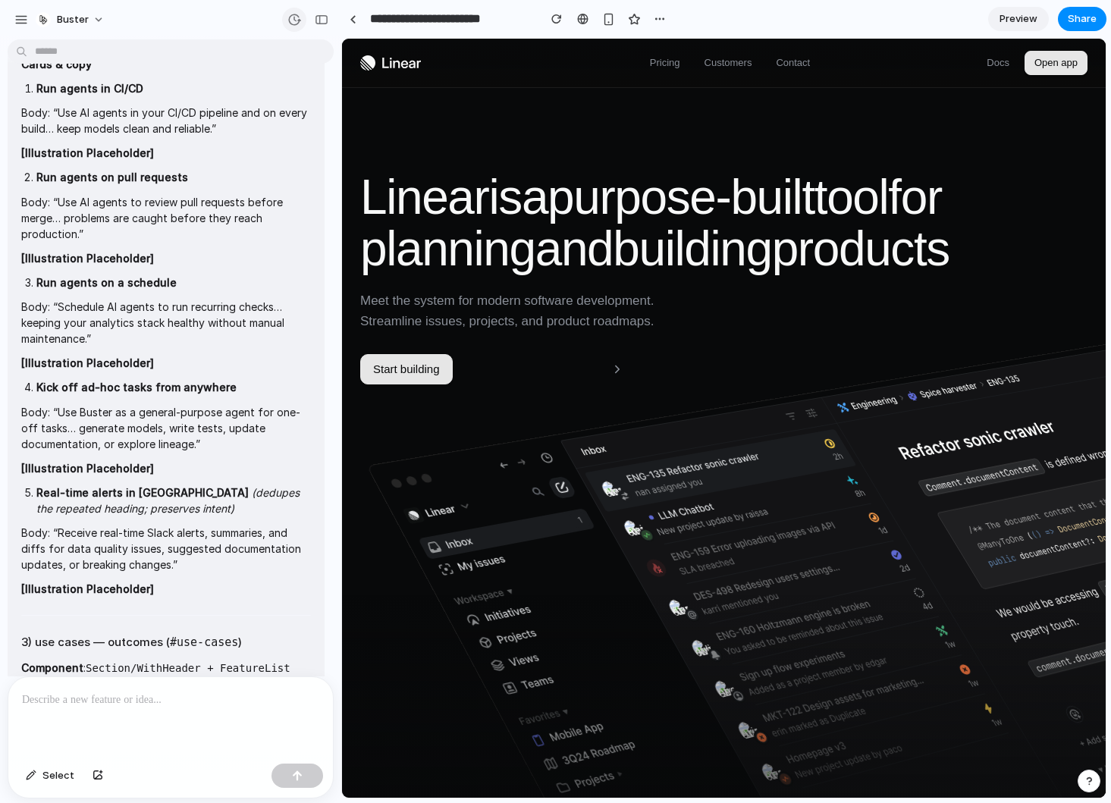
click at [299, 8] on div at bounding box center [294, 20] width 24 height 24
click at [297, 11] on button "button" at bounding box center [294, 20] width 24 height 24
click at [269, 430] on div "Restored from Version 1 Current Version 2 1m ago Restore Version 1 13m ago Rest…" at bounding box center [555, 401] width 1111 height 803
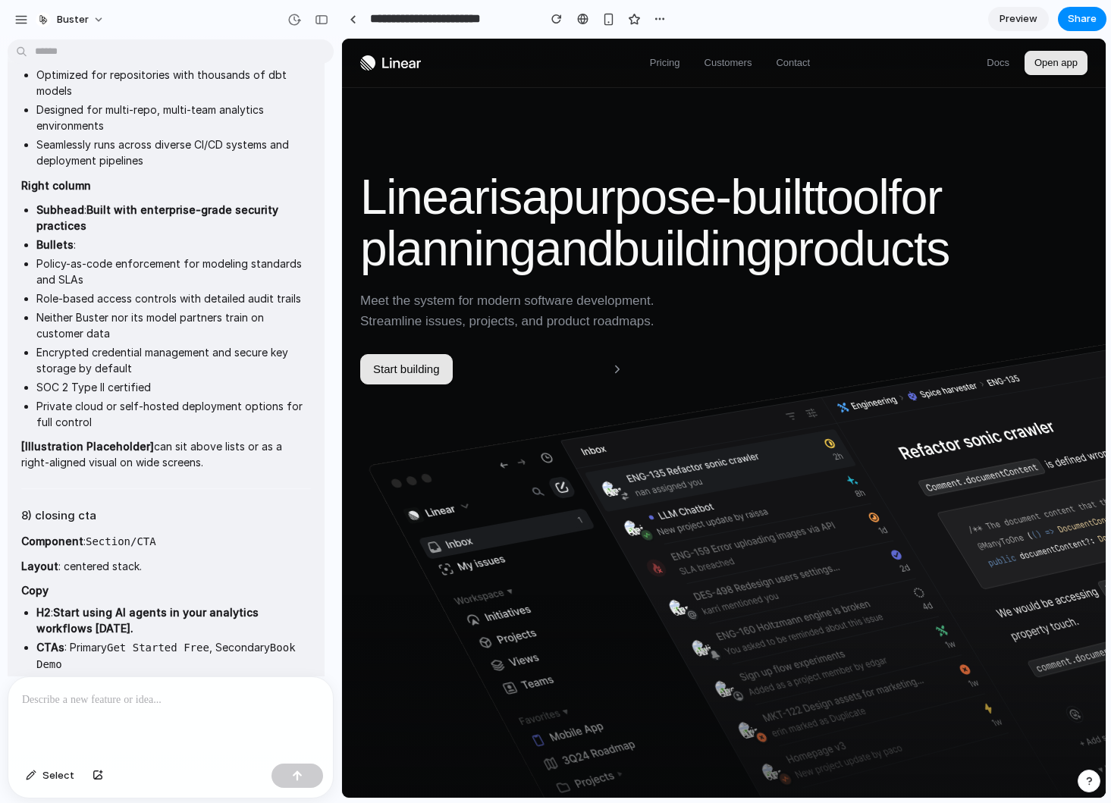
scroll to position [4658, 0]
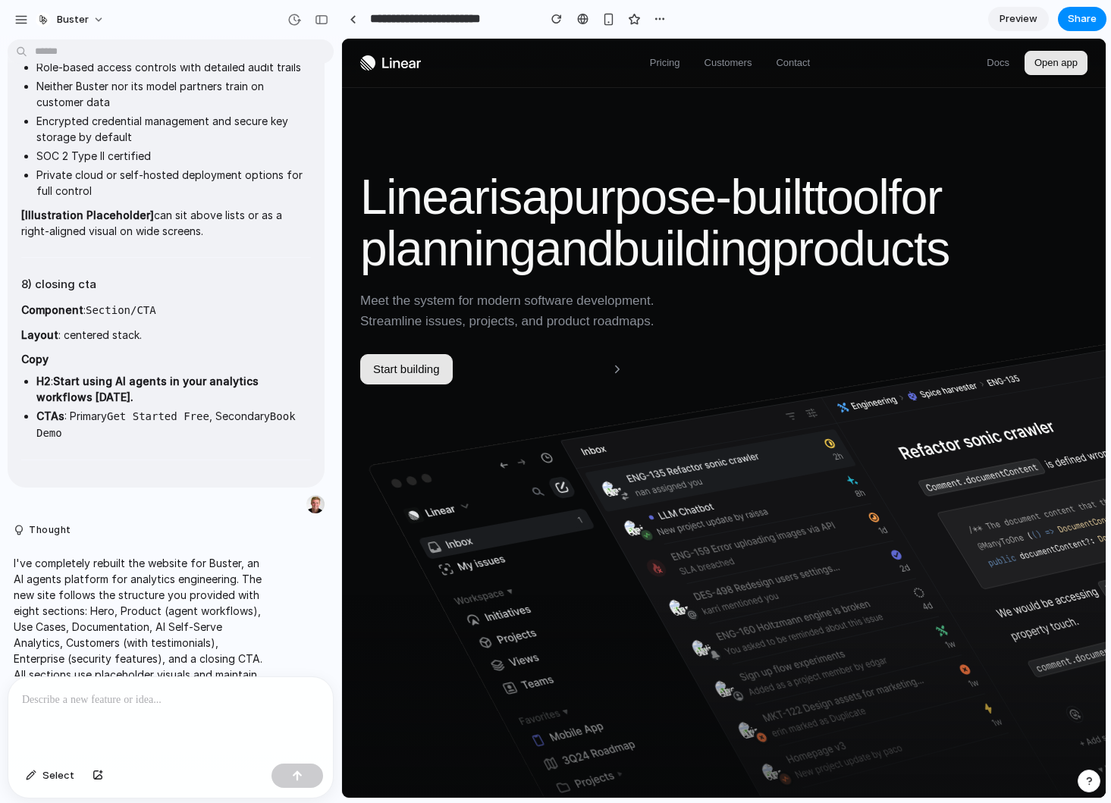
click at [147, 704] on p at bounding box center [170, 700] width 297 height 18
click at [664, 15] on div "button" at bounding box center [660, 19] width 12 height 12
click at [554, 20] on div "Duplicate Delete" at bounding box center [555, 401] width 1111 height 803
click at [610, 24] on div "button" at bounding box center [608, 19] width 13 height 13
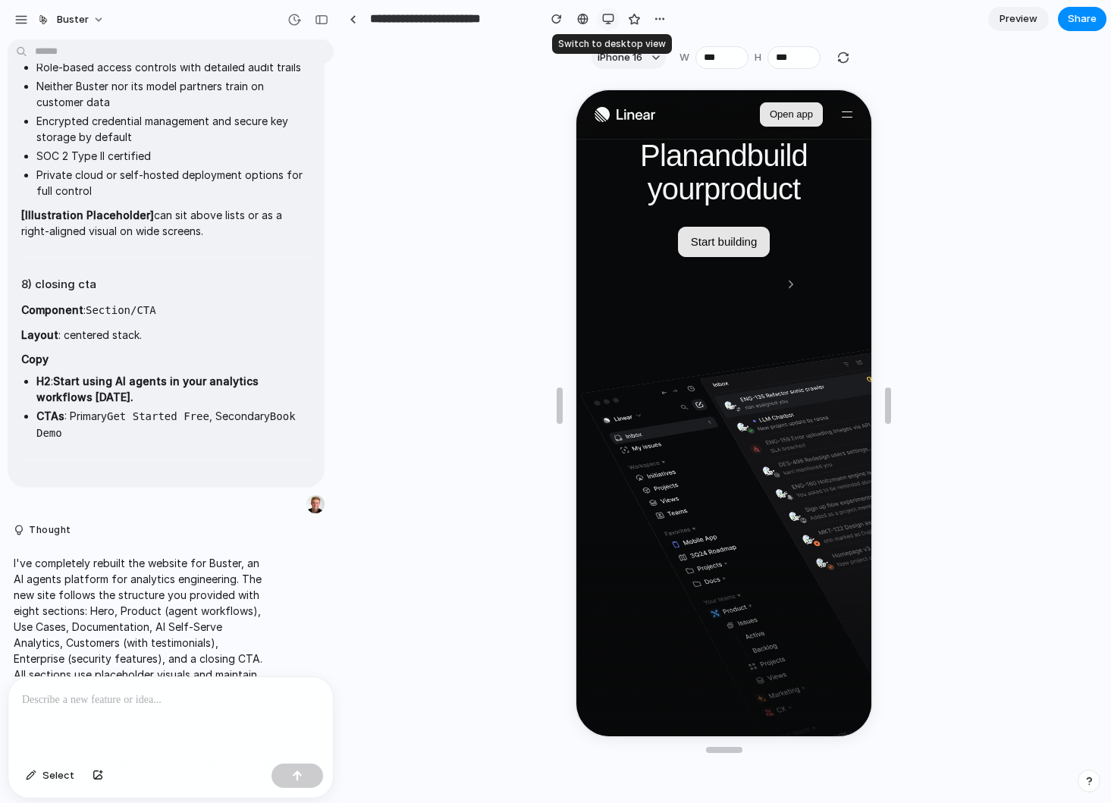
click at [610, 24] on div "button" at bounding box center [608, 19] width 12 height 12
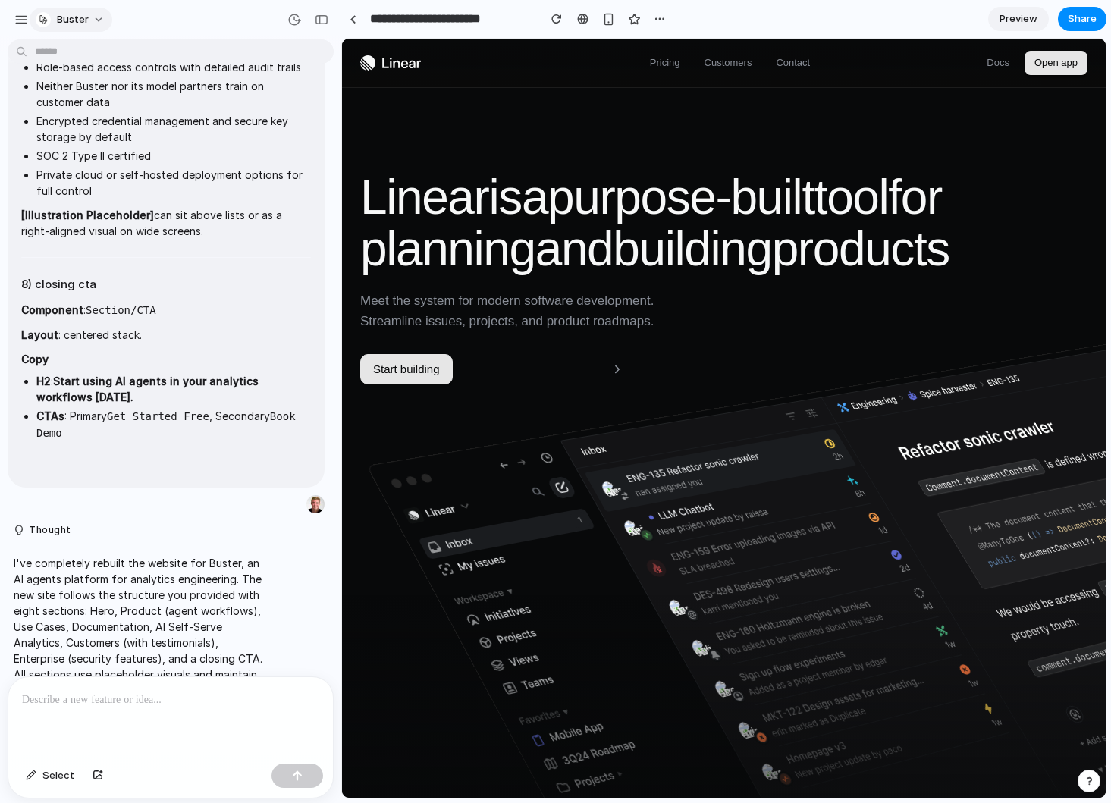
click at [86, 17] on button "Buster" at bounding box center [71, 20] width 83 height 24
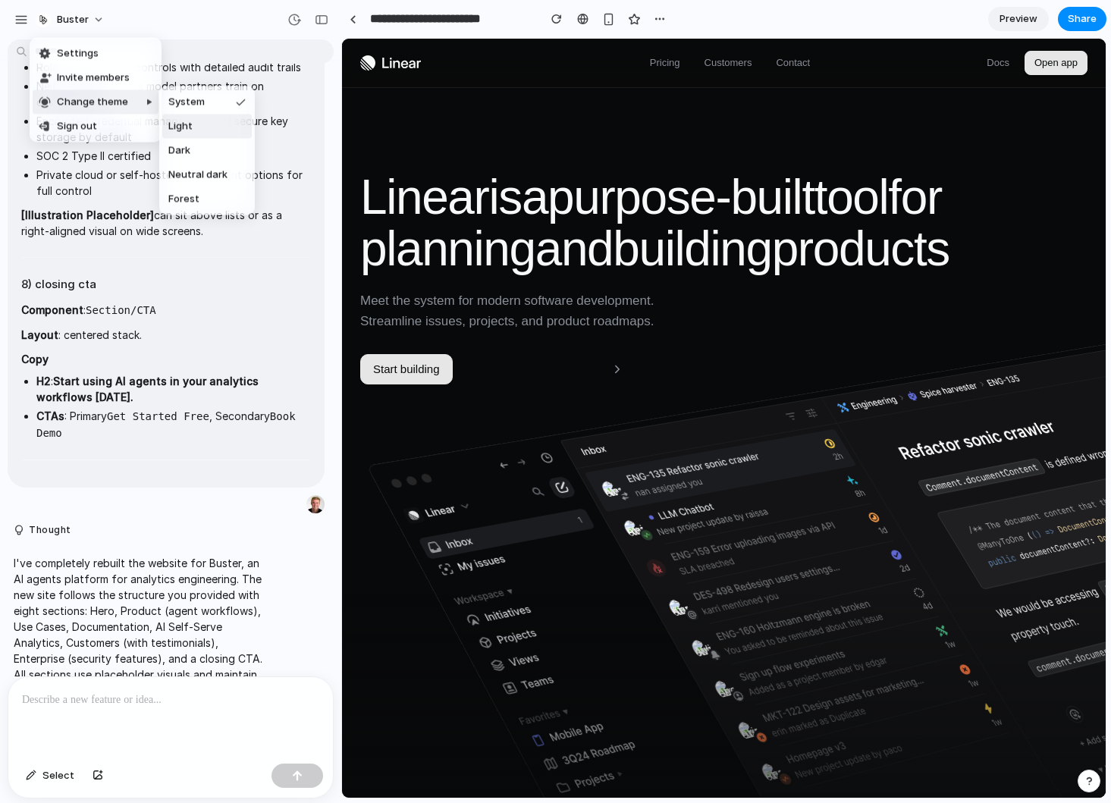
click at [173, 124] on span "Light" at bounding box center [180, 126] width 24 height 15
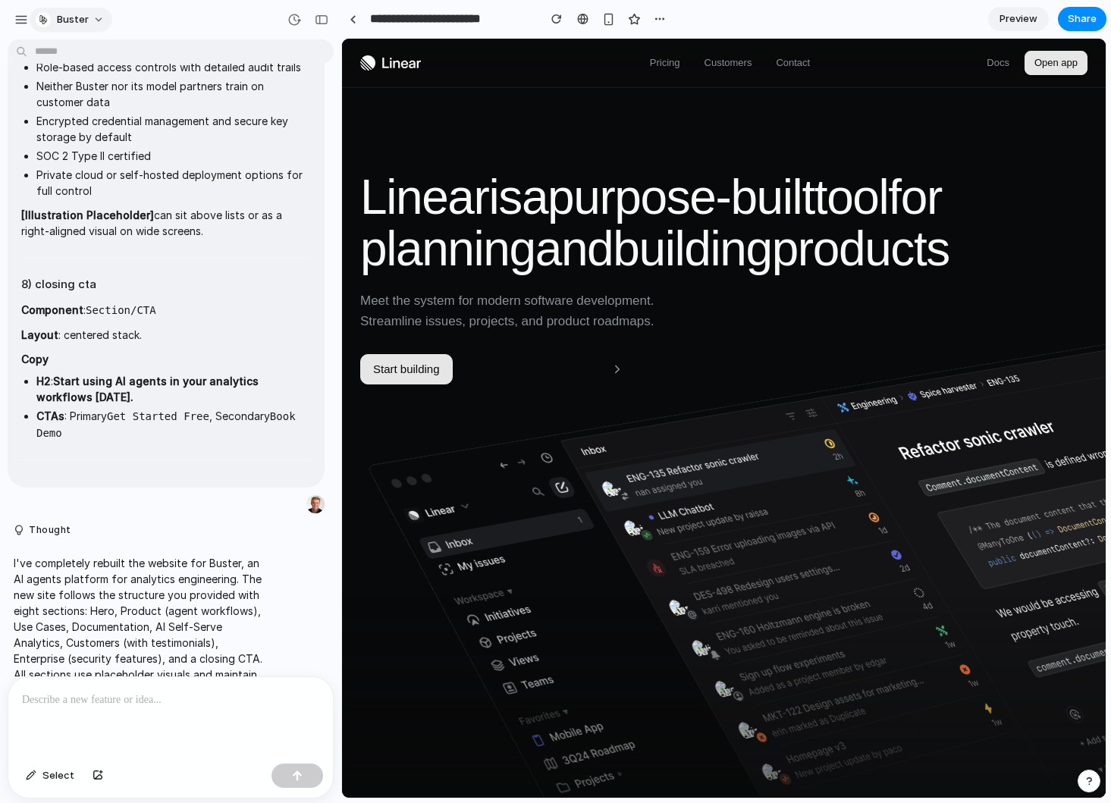
click at [95, 18] on button "Buster" at bounding box center [71, 20] width 83 height 24
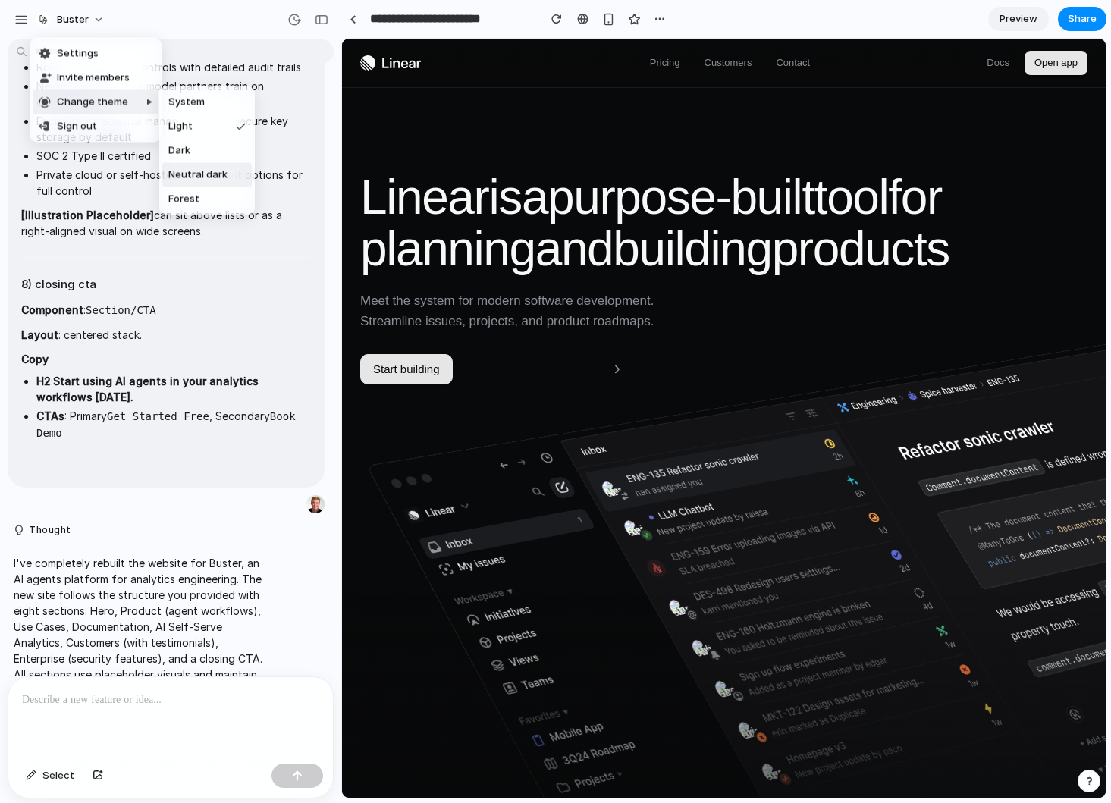
click at [207, 161] on li "Dark" at bounding box center [206, 151] width 89 height 24
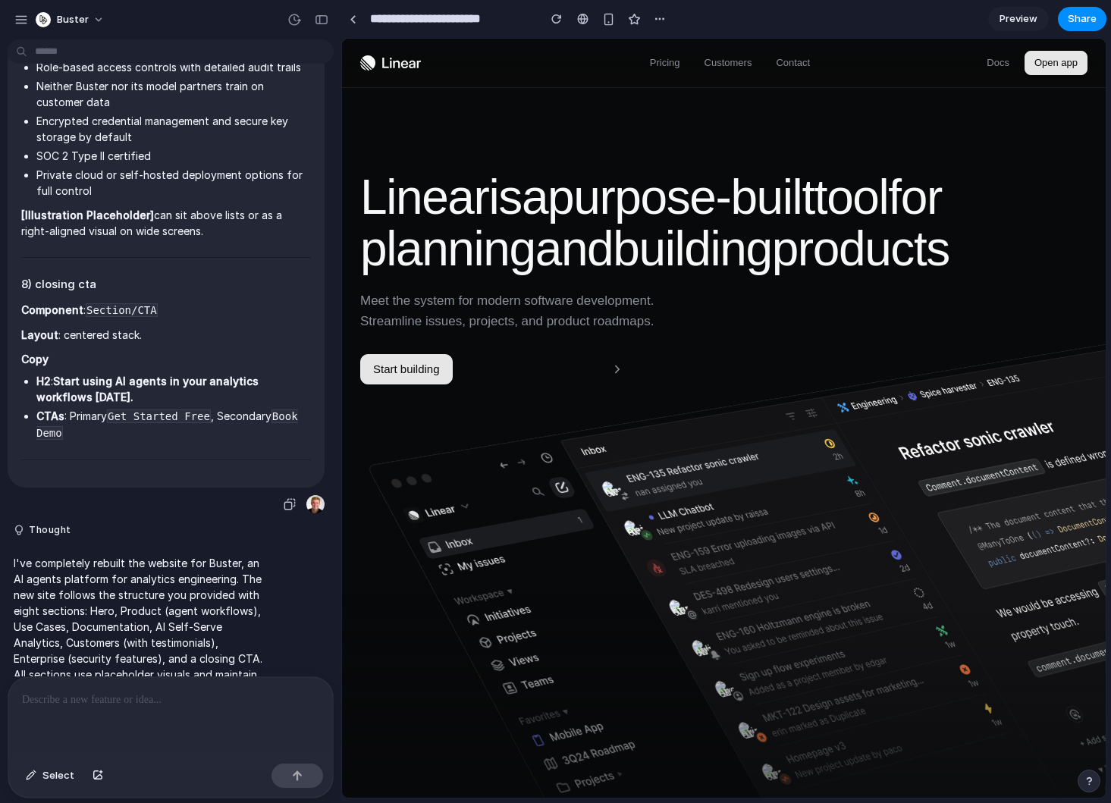
scroll to position [4675, 0]
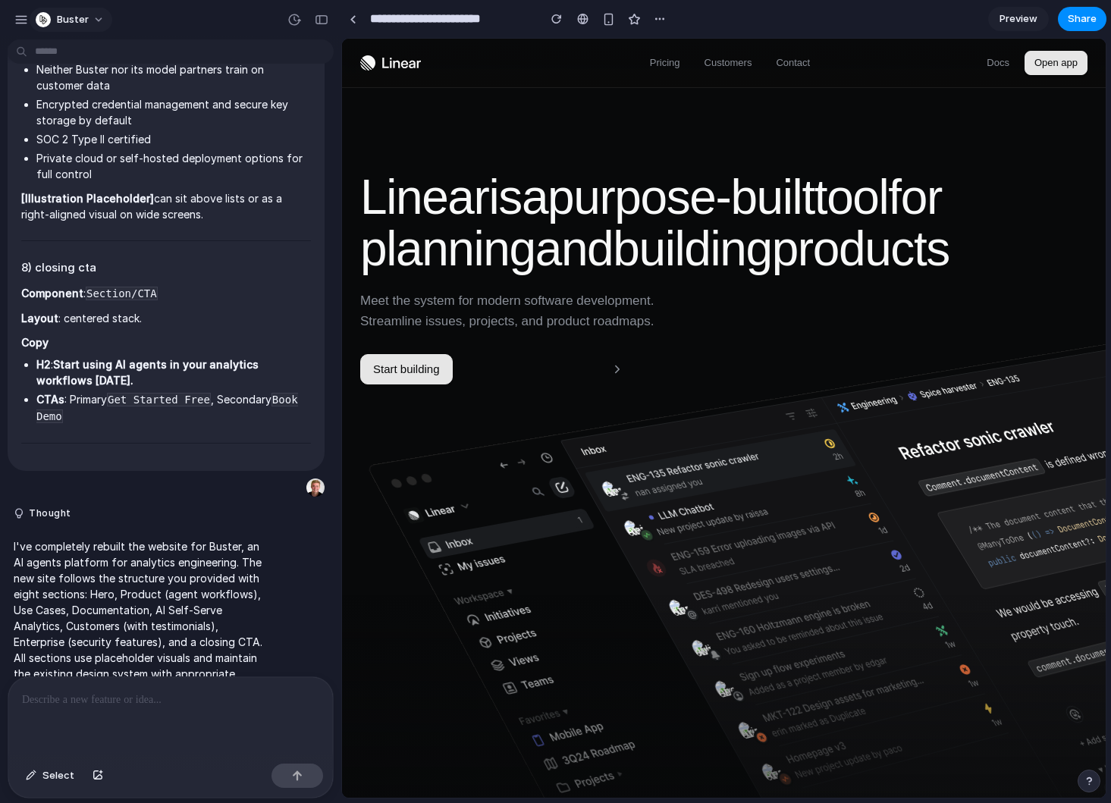
click at [71, 24] on span "Buster" at bounding box center [73, 19] width 32 height 15
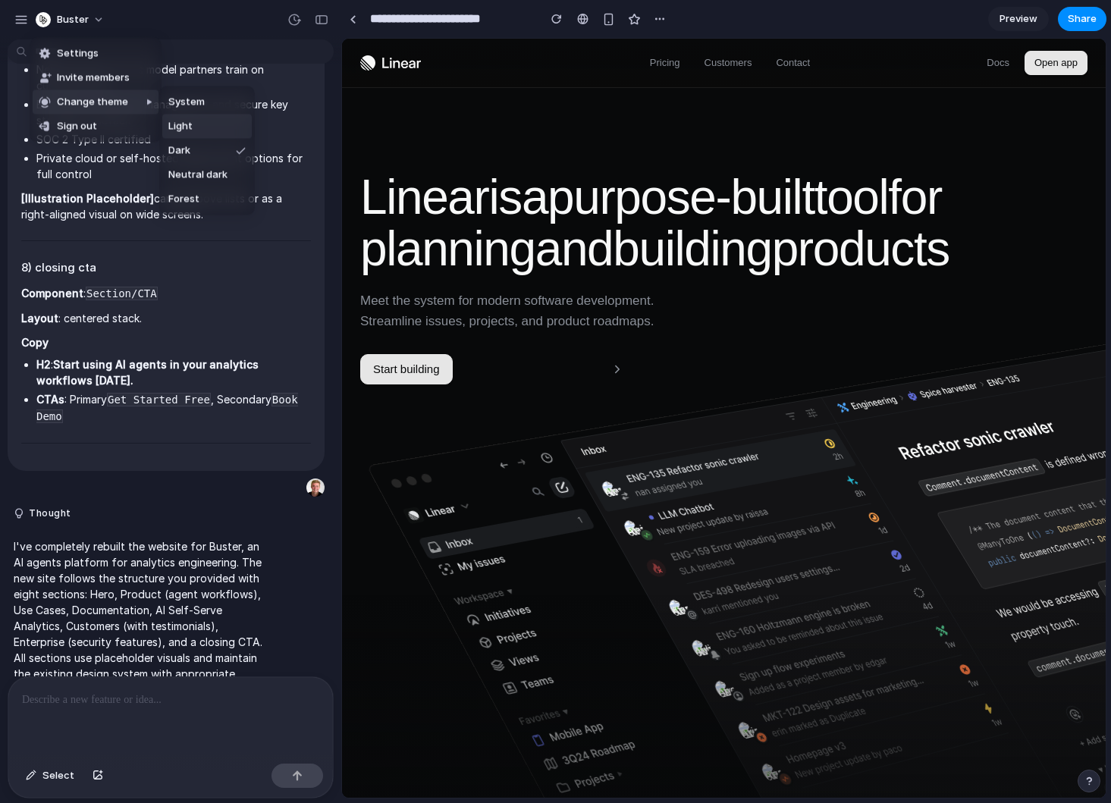
click at [175, 118] on li "Light" at bounding box center [206, 127] width 89 height 24
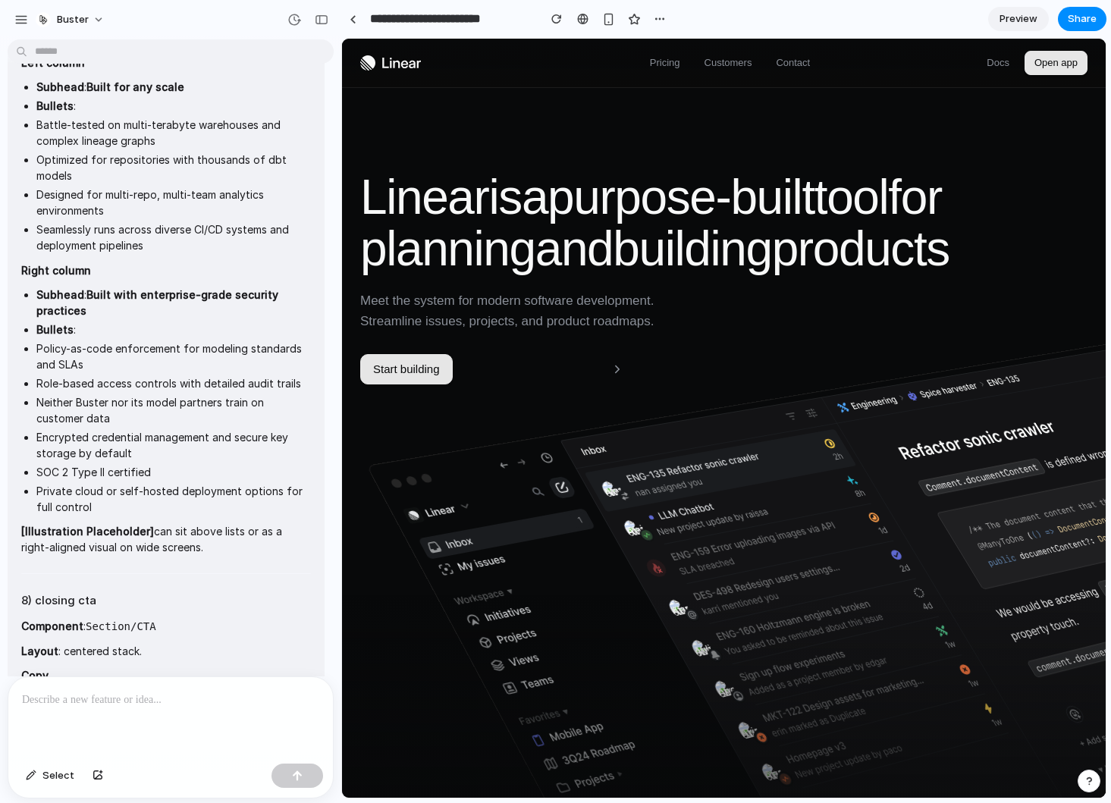
scroll to position [4544, 0]
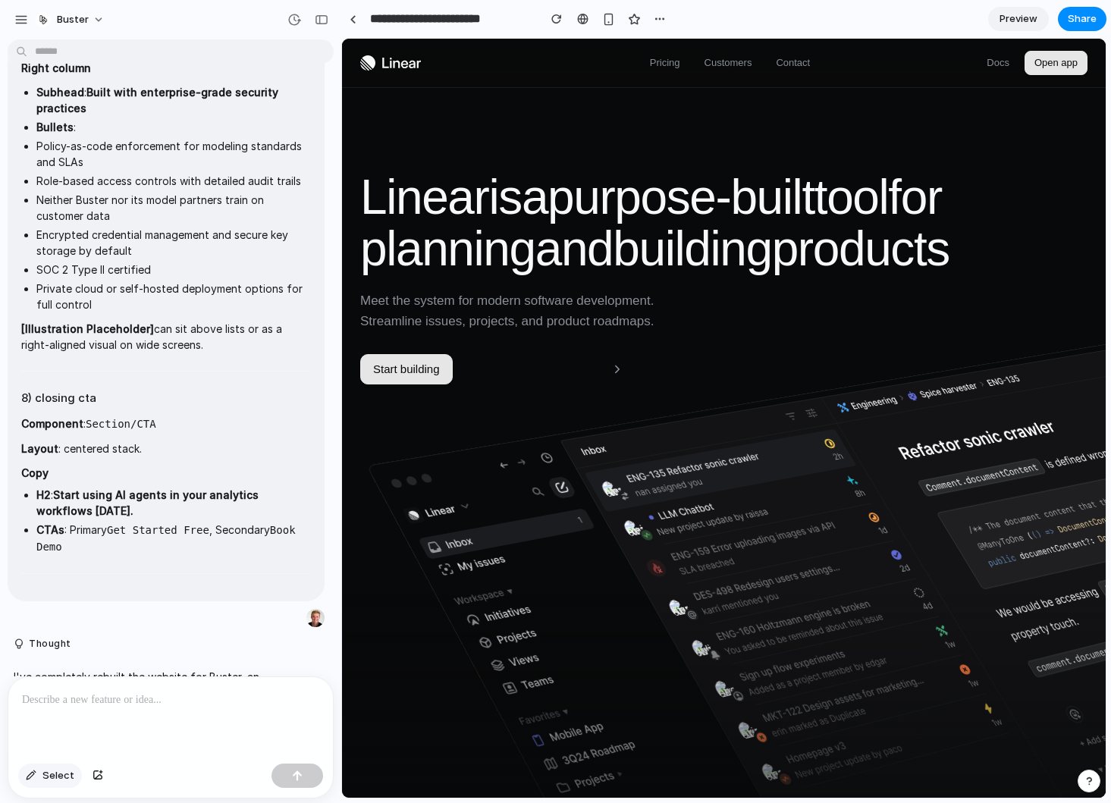
click at [55, 772] on span "Select" at bounding box center [58, 775] width 32 height 15
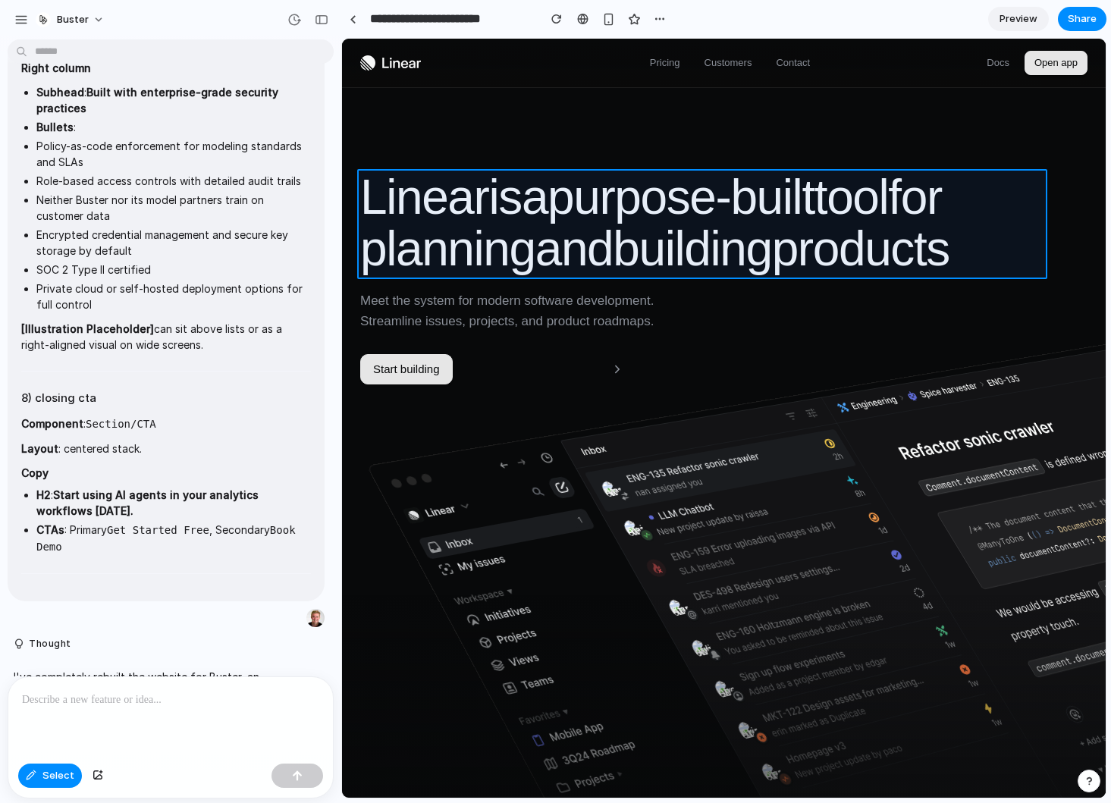
click at [979, 260] on div at bounding box center [724, 418] width 763 height 758
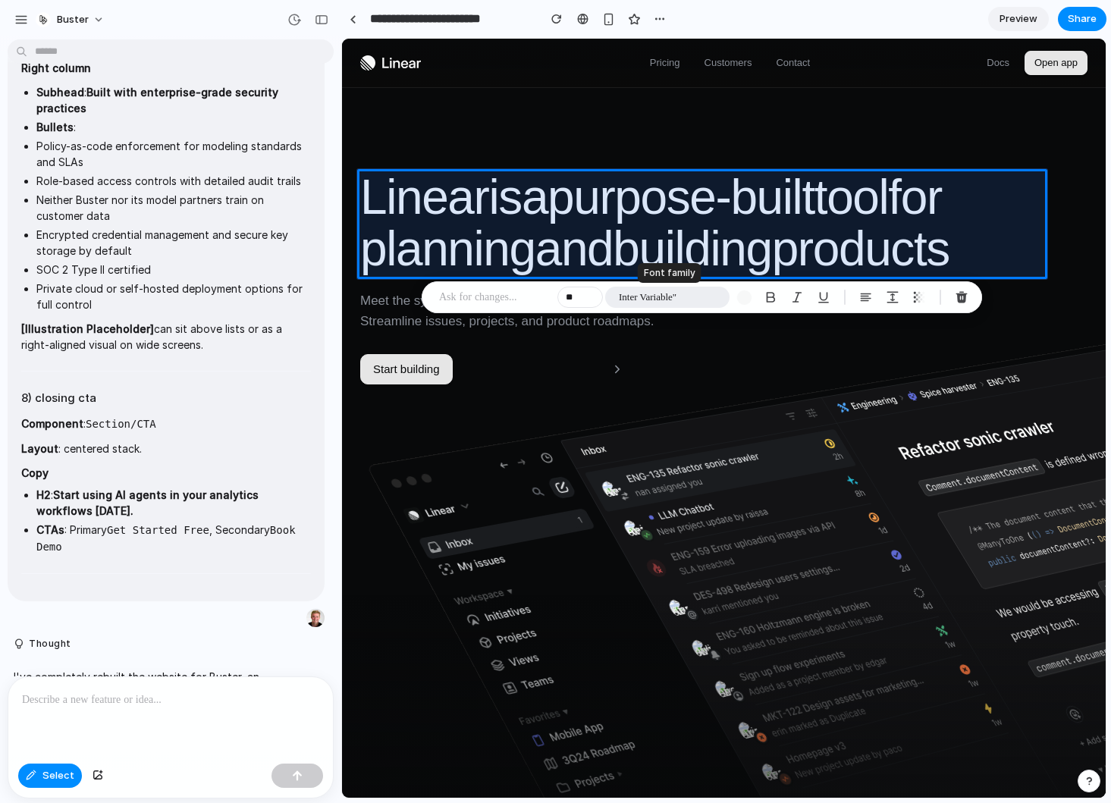
click at [685, 299] on button "Inter Variable"" at bounding box center [667, 297] width 124 height 21
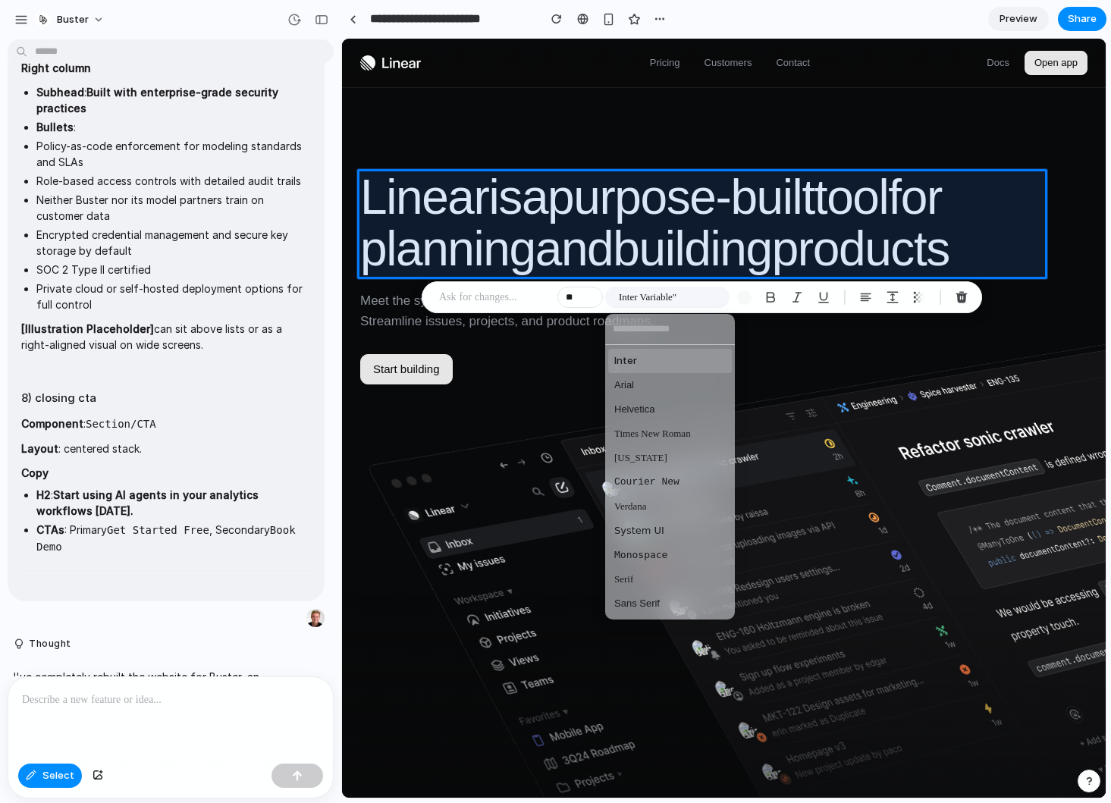
click at [641, 329] on input "text" at bounding box center [670, 329] width 130 height 30
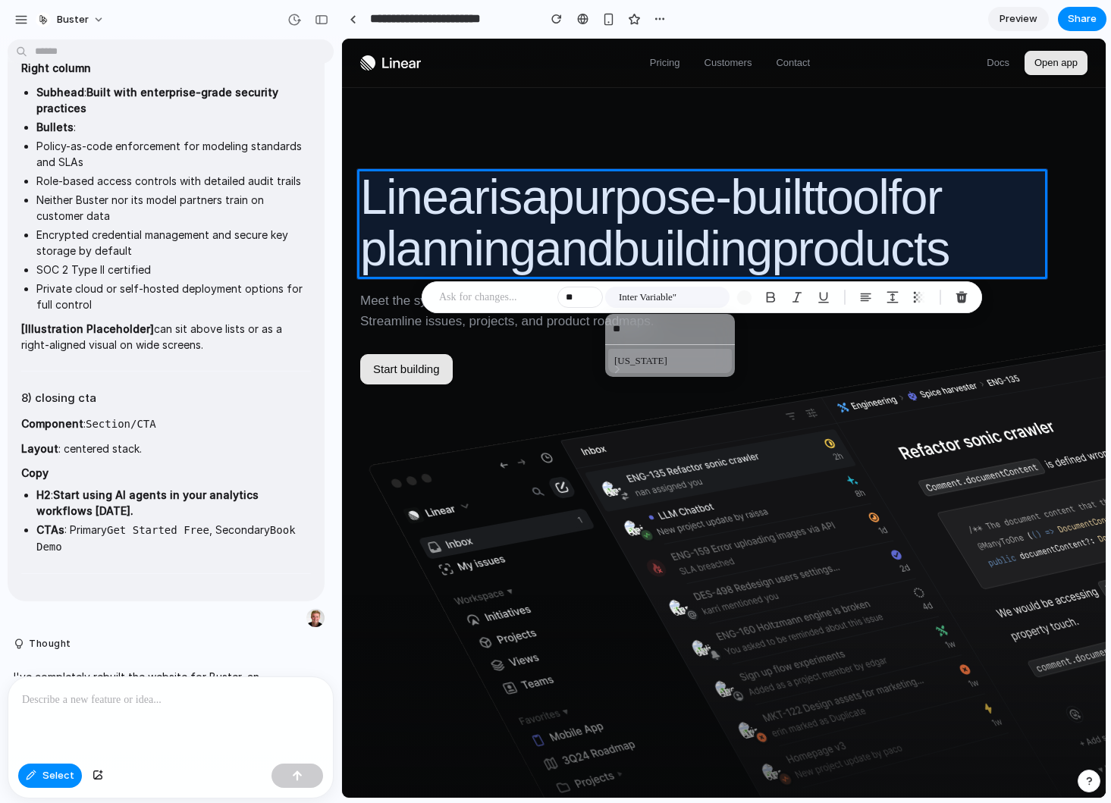
type input "*"
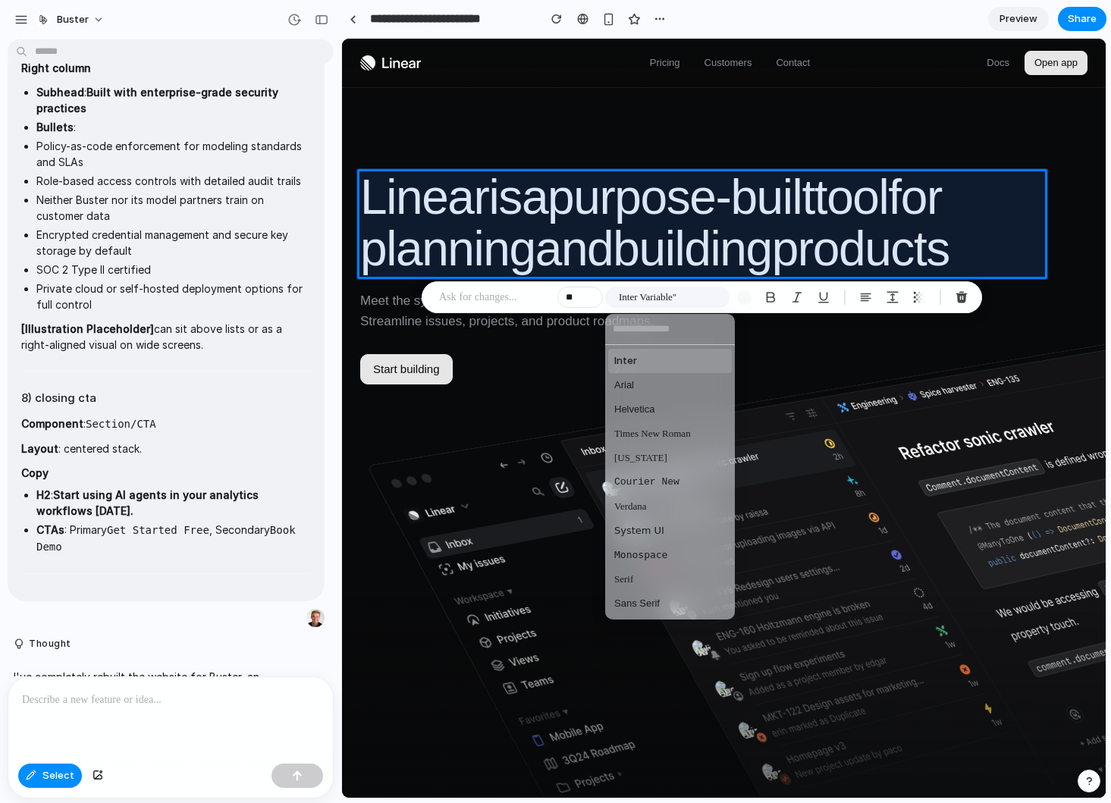
click at [481, 299] on div "Inter Arial Helvetica Times New Roman Georgia Courier New Verdana System UI Mon…" at bounding box center [555, 401] width 1111 height 803
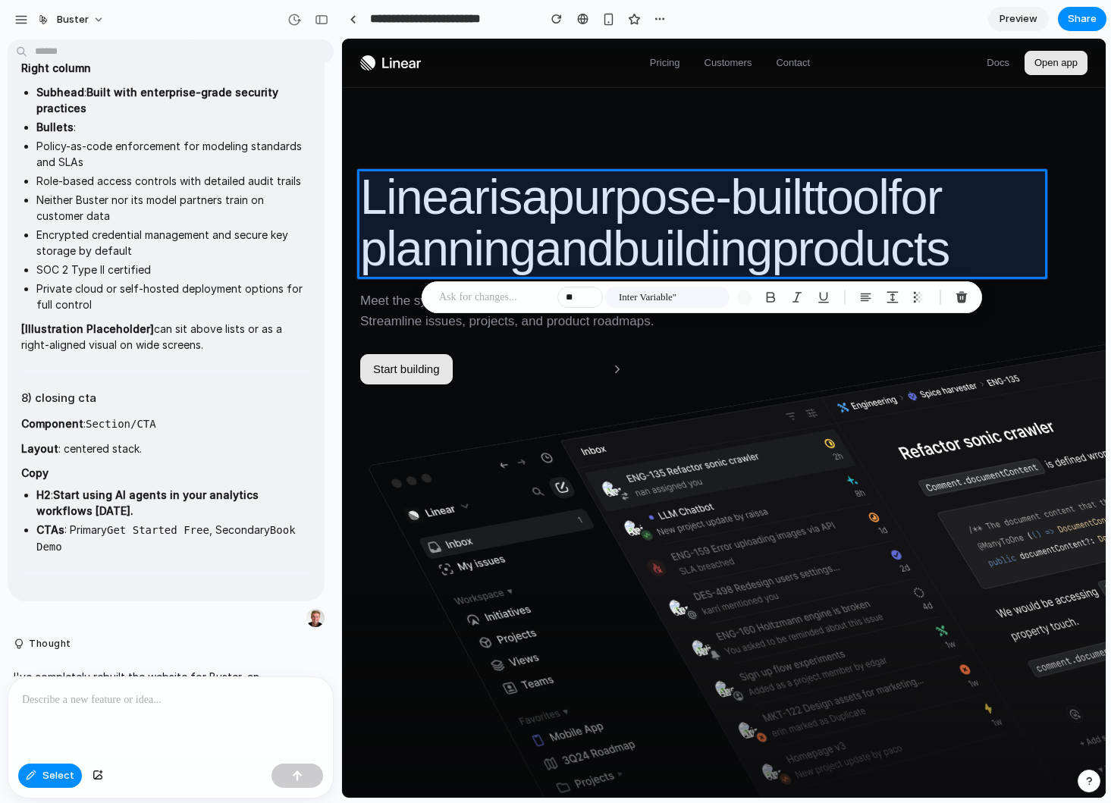
click at [458, 298] on p at bounding box center [495, 297] width 112 height 18
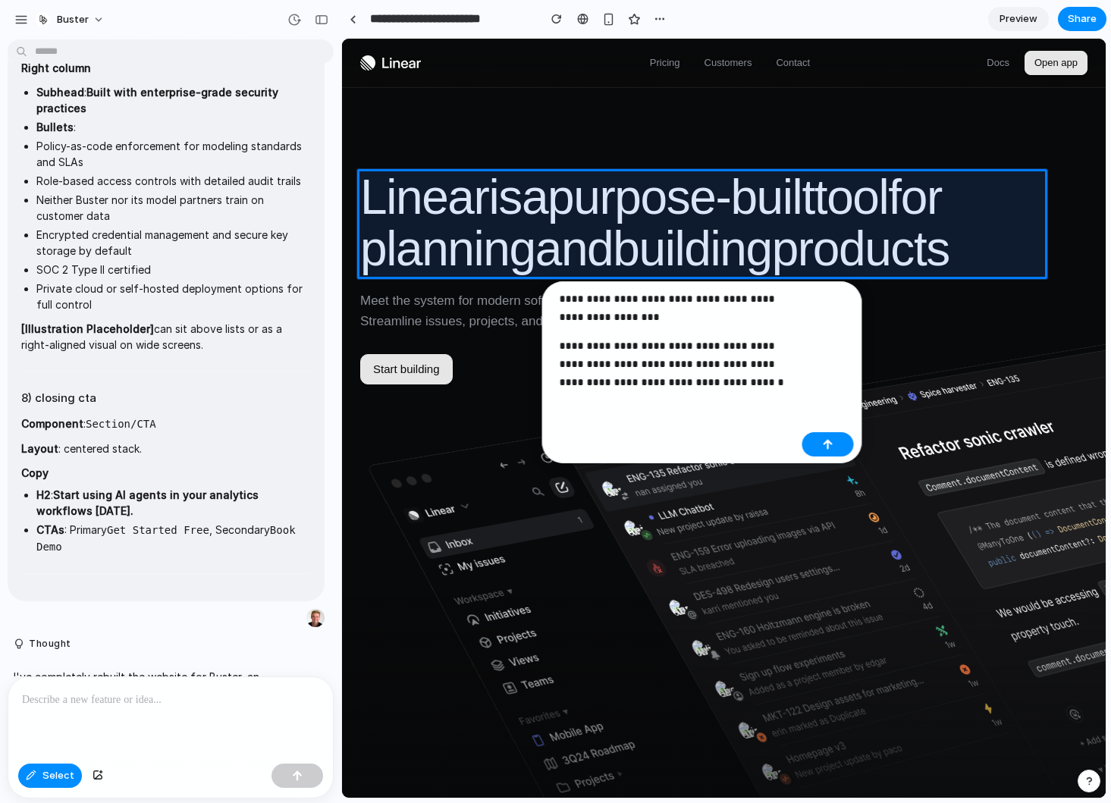
click at [562, 304] on p "**********" at bounding box center [678, 308] width 237 height 36
drag, startPoint x: 771, startPoint y: 376, endPoint x: 503, endPoint y: 258, distance: 293.3
click at [500, 258] on body "Buster I've finished setting up your prototype. What would you like me to do? U…" at bounding box center [555, 401] width 1111 height 803
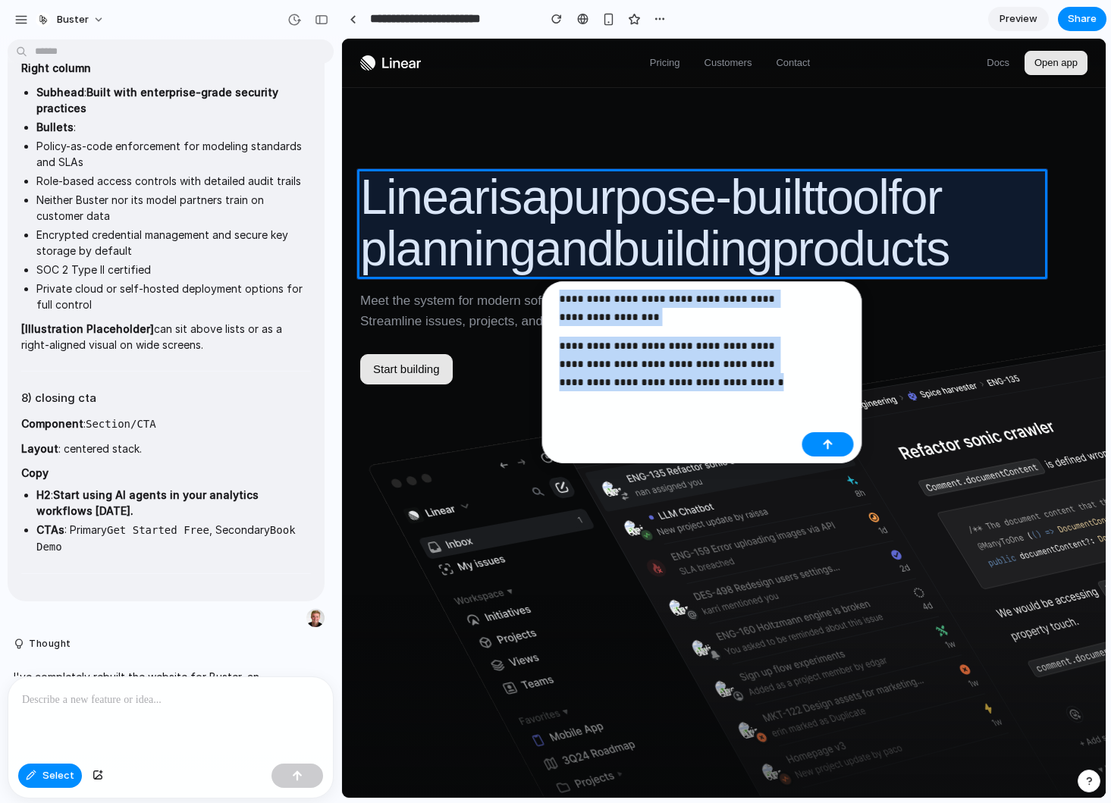
drag, startPoint x: 560, startPoint y: 298, endPoint x: 735, endPoint y: 406, distance: 205.4
click at [735, 408] on div "**********" at bounding box center [702, 372] width 320 height 182
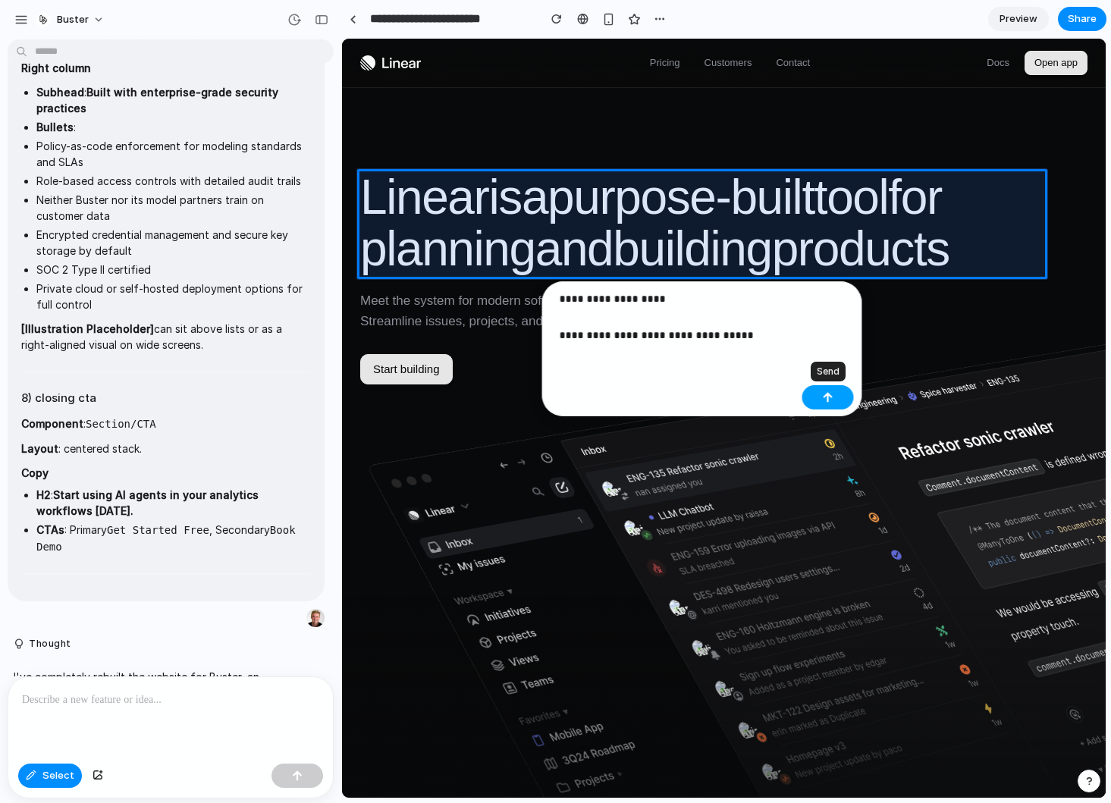
click at [818, 399] on button "button" at bounding box center [828, 397] width 52 height 24
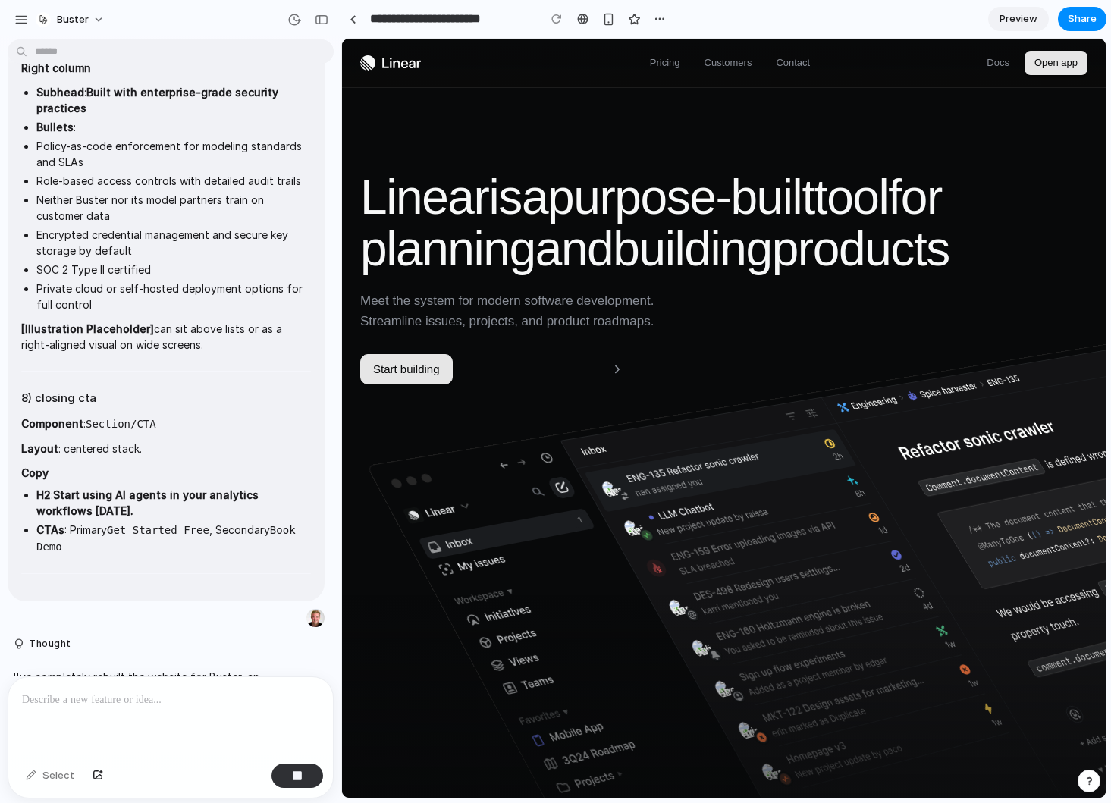
scroll to position [4790, 0]
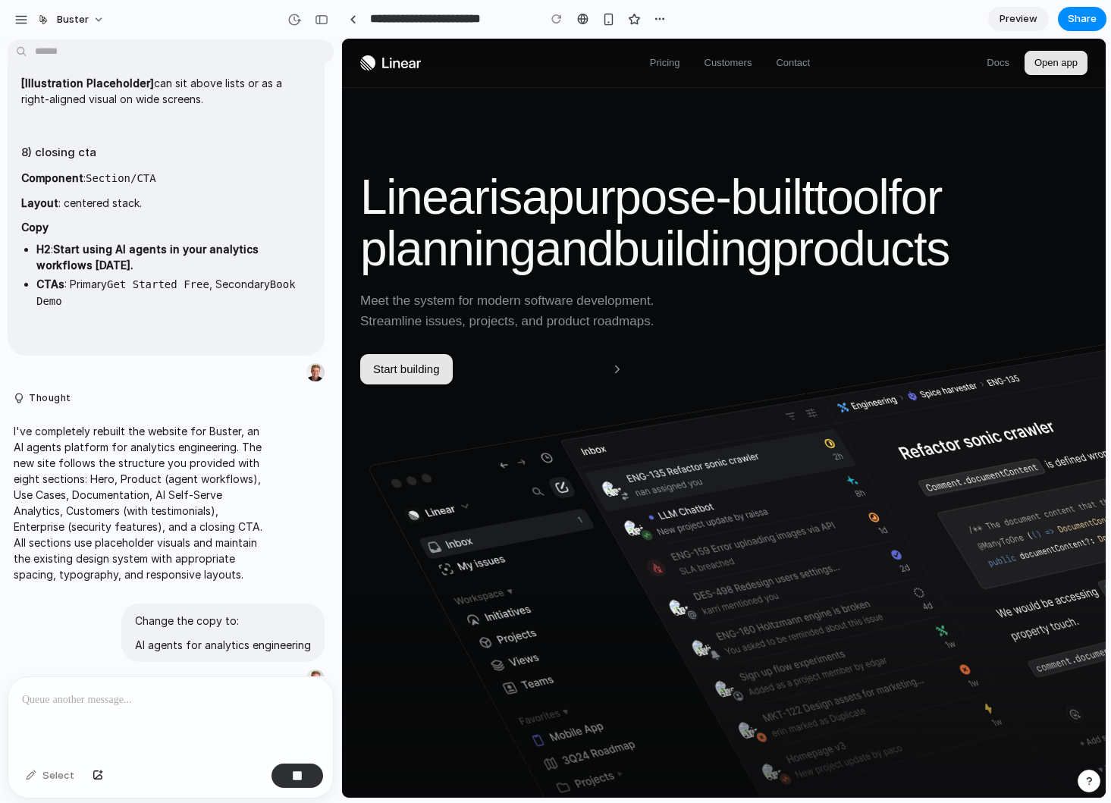
click at [431, 302] on span "Meet the system for modern software development. Streamline issues, projects, a…" at bounding box center [567, 310] width 414 height 41
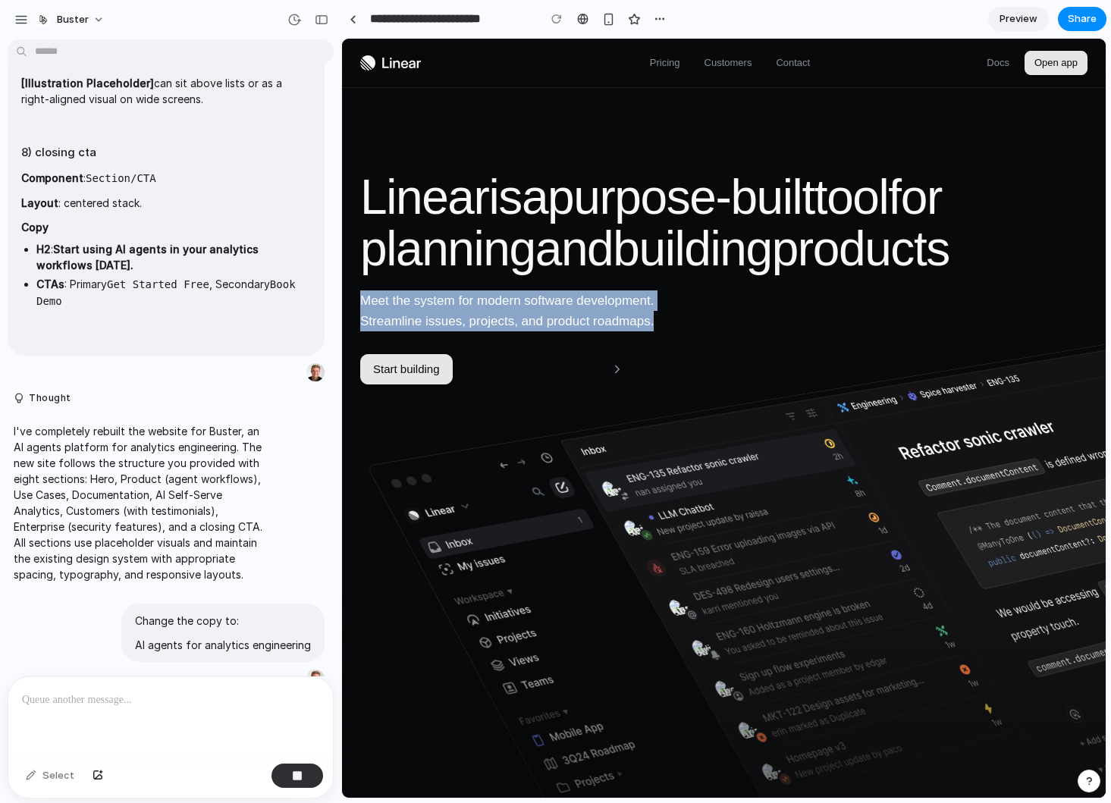
click at [431, 302] on span "Meet the system for modern software development. Streamline issues, projects, a…" at bounding box center [567, 310] width 414 height 41
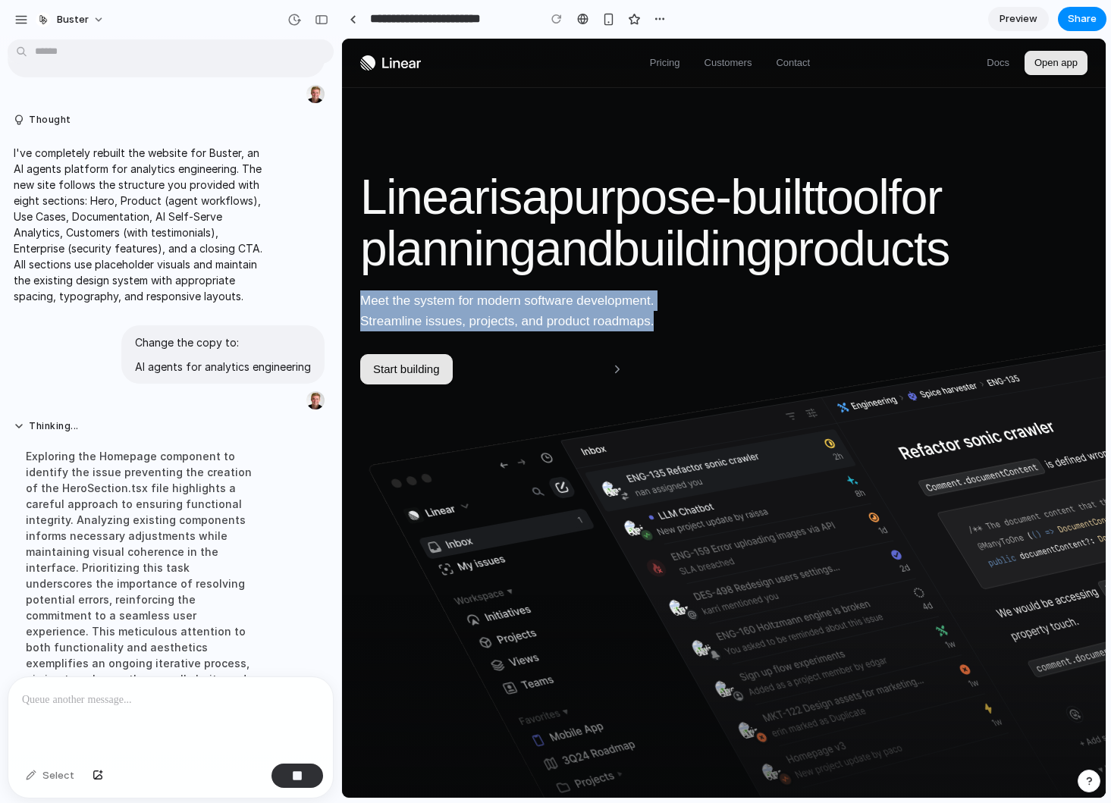
scroll to position [5084, 0]
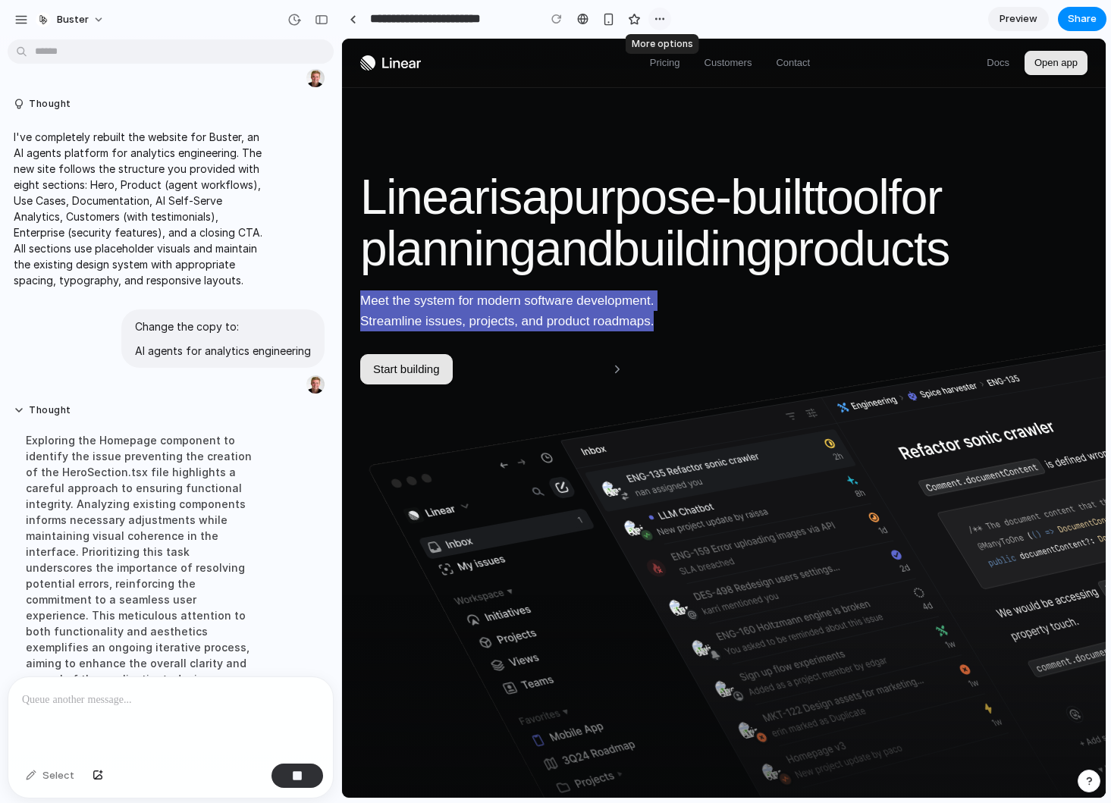
click at [660, 24] on div "button" at bounding box center [660, 19] width 12 height 12
click at [660, 24] on div "Duplicate Delete" at bounding box center [555, 401] width 1111 height 803
click at [16, 20] on div "button" at bounding box center [21, 20] width 14 height 14
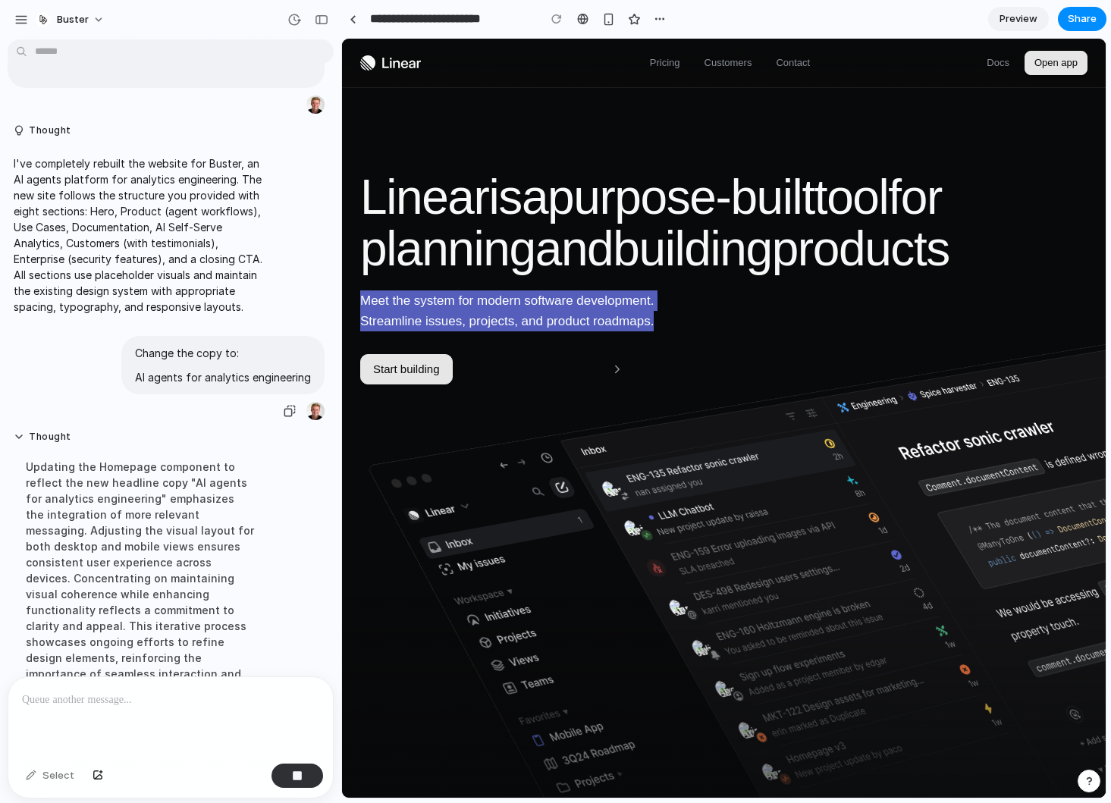
scroll to position [5068, 0]
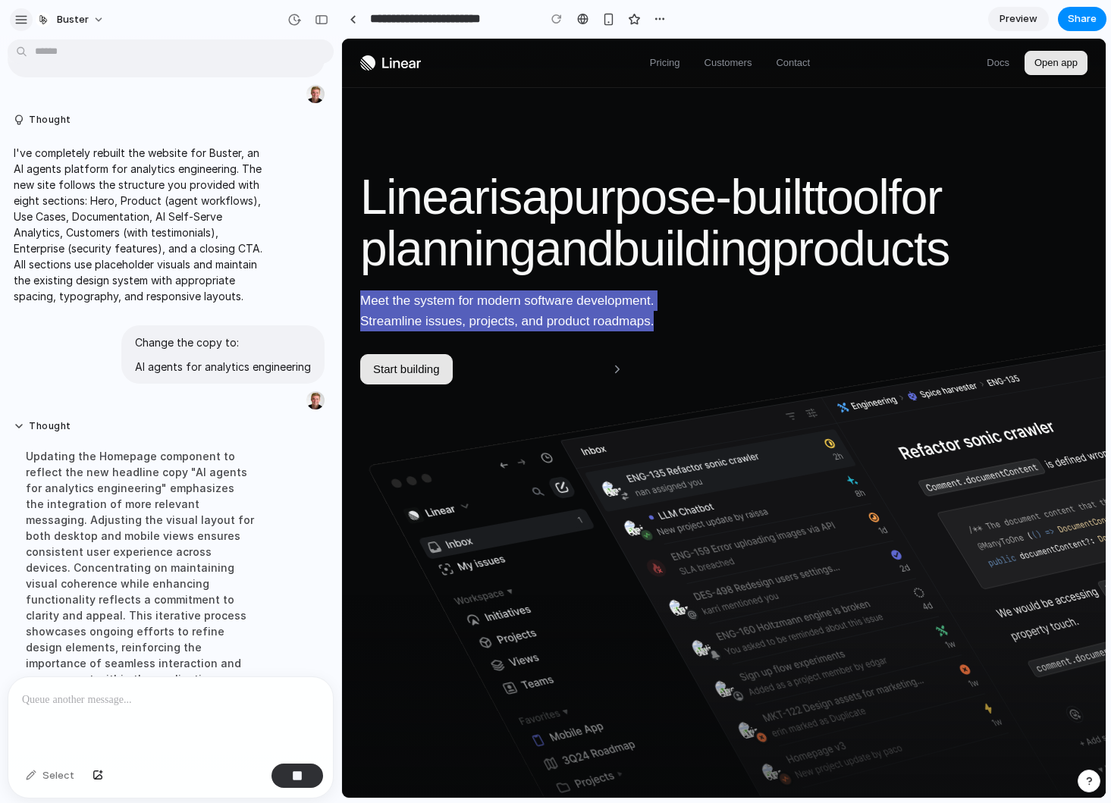
click at [22, 21] on div "button" at bounding box center [21, 20] width 14 height 14
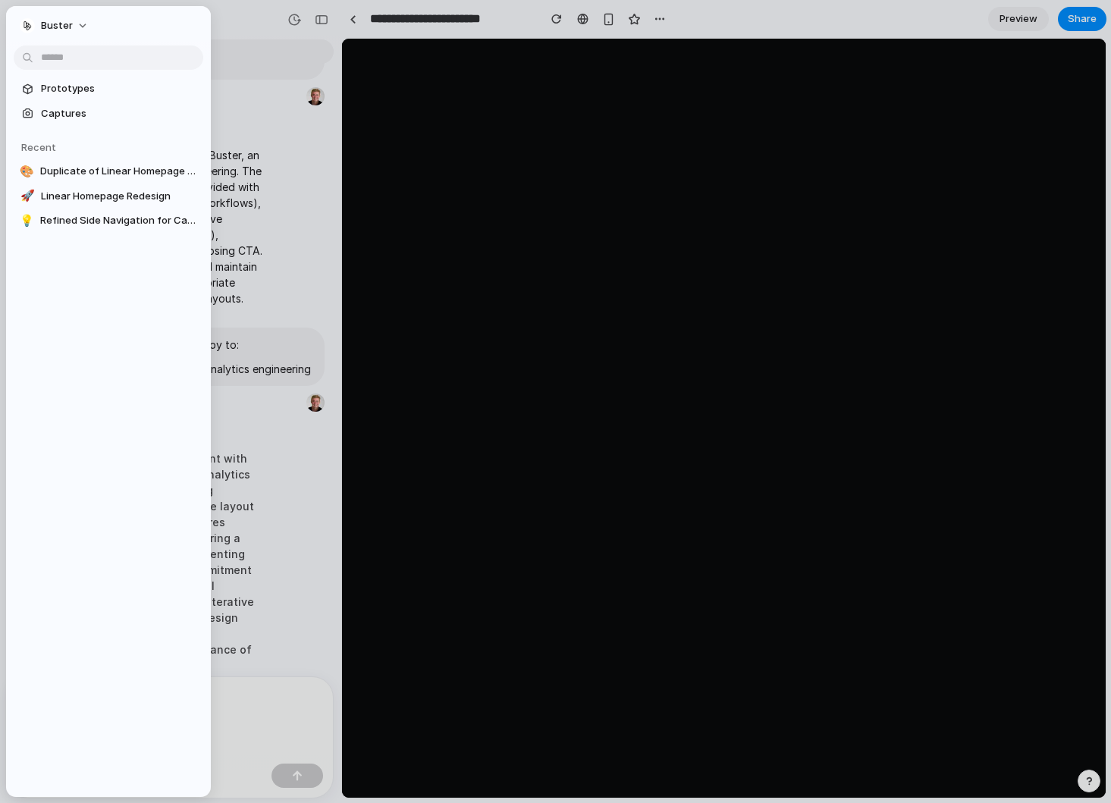
scroll to position [5132, 0]
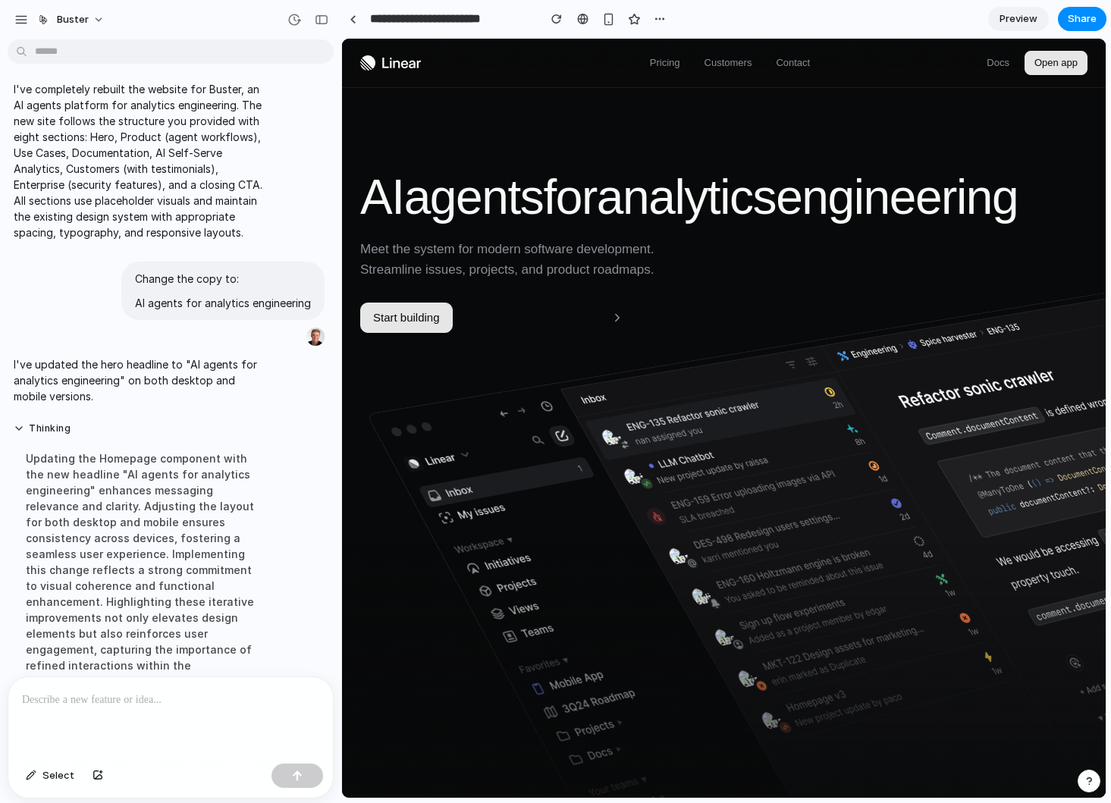
click at [551, 203] on span "for" at bounding box center [569, 198] width 53 height 52
